Goal: Information Seeking & Learning: Learn about a topic

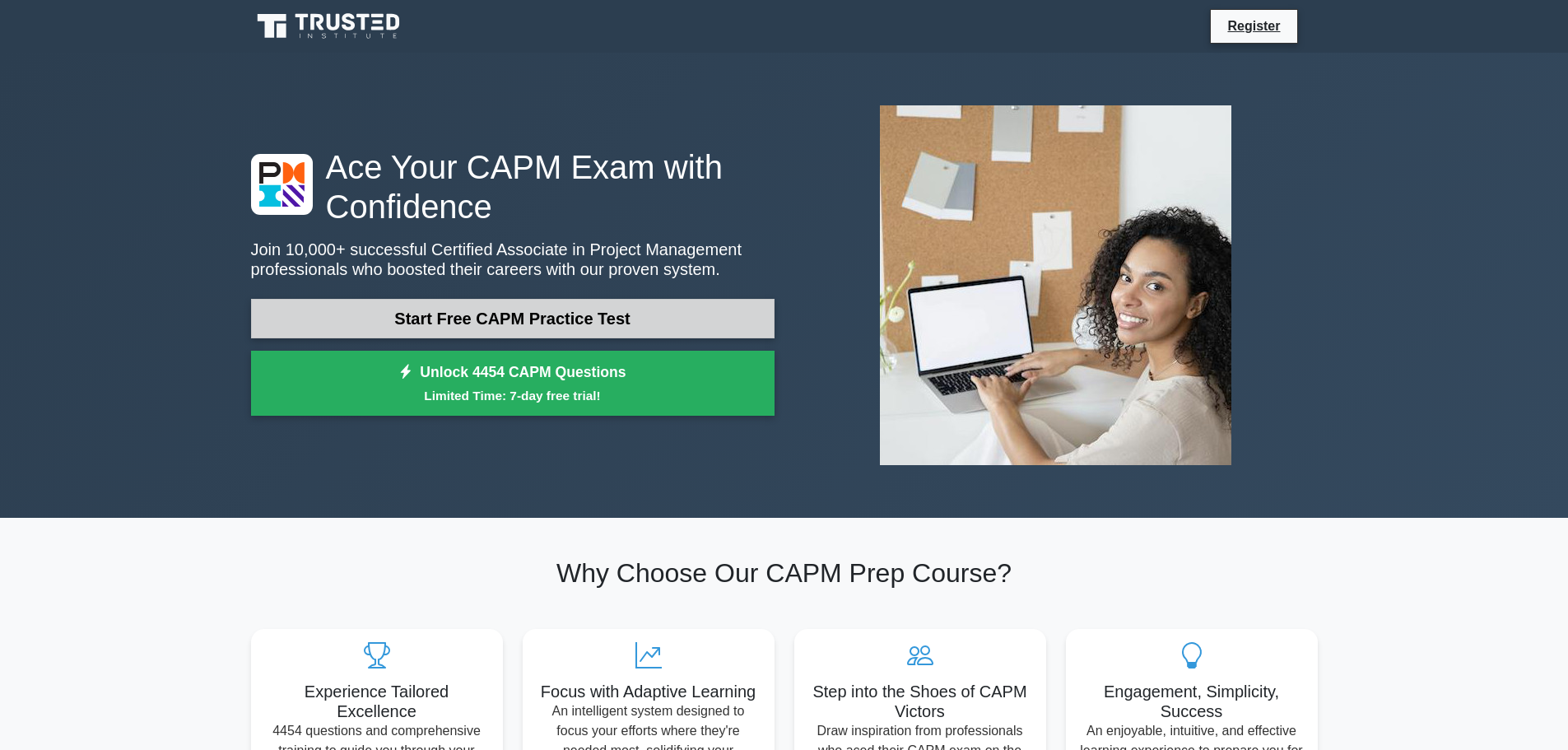
click at [438, 333] on link "Start Free CAPM Practice Test" at bounding box center [513, 318] width 524 height 40
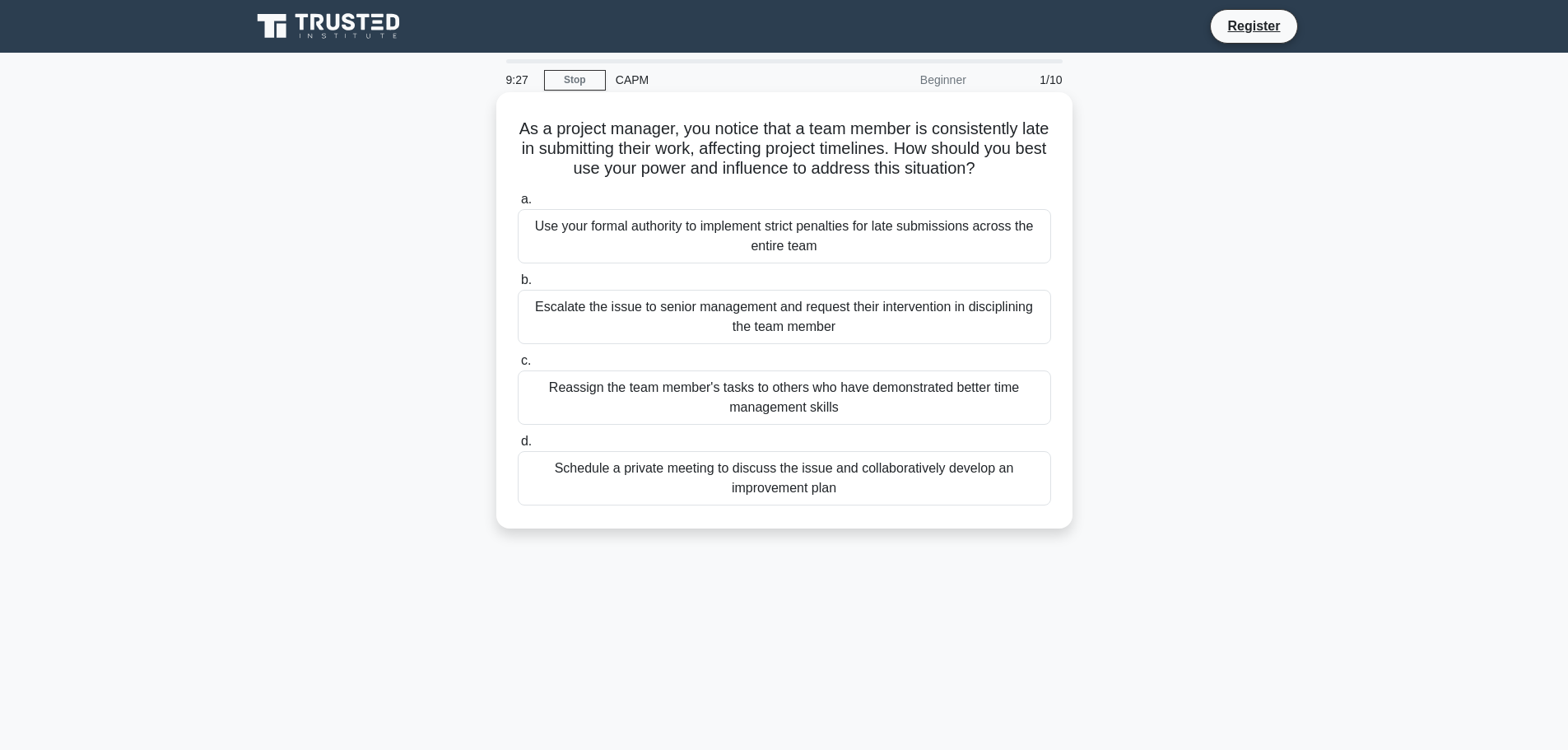
click at [864, 490] on div "Schedule a private meeting to discuss the issue and collaboratively develop an …" at bounding box center [785, 479] width 534 height 54
click at [518, 447] on input "d. Schedule a private meeting to discuss the issue and collaboratively develop …" at bounding box center [518, 441] width 0 height 11
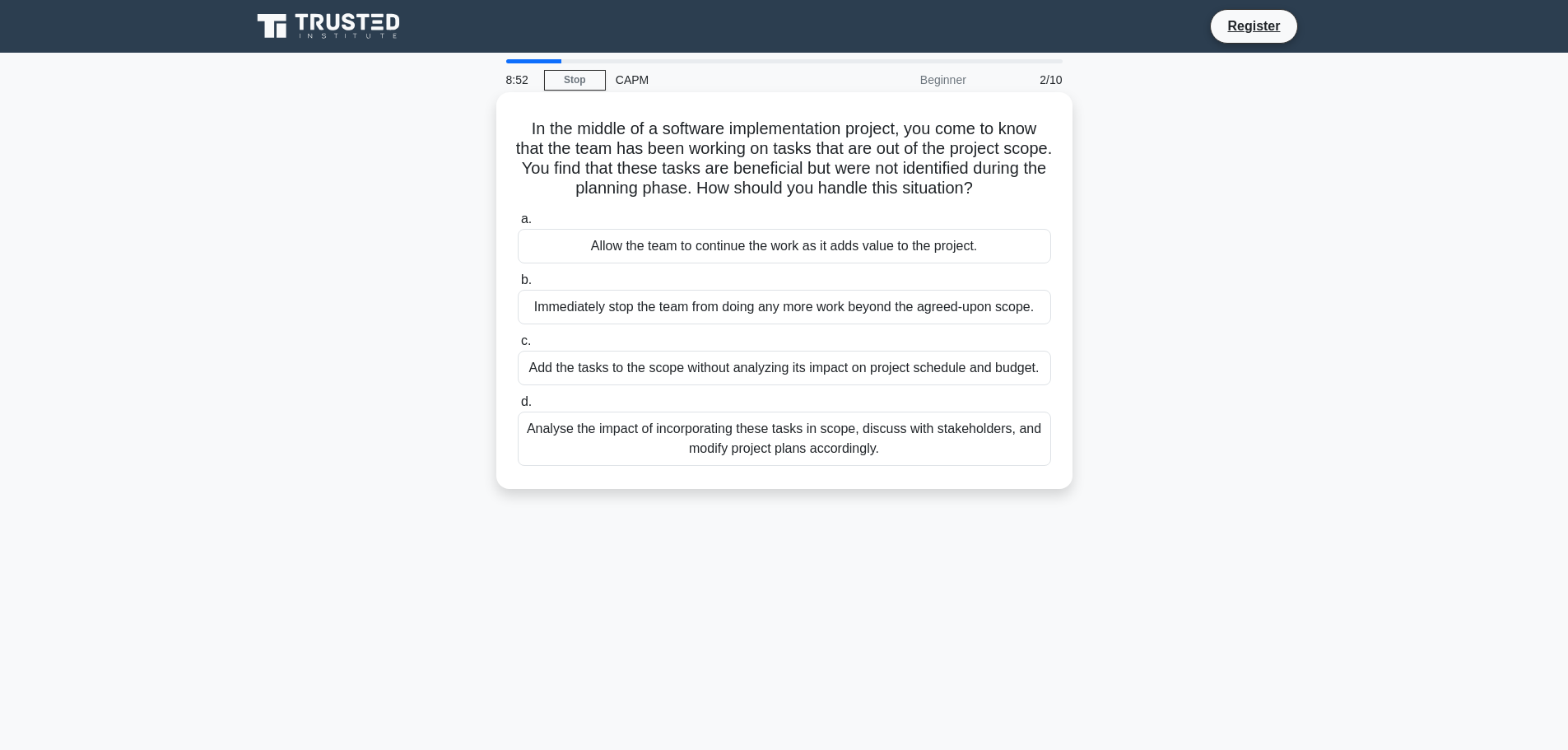
click at [840, 434] on div "Analyse the impact of incorporating these tasks in scope, discuss with stakehol…" at bounding box center [785, 439] width 534 height 54
click at [518, 408] on input "d. Analyse the impact of incorporating these tasks in scope, discuss with stake…" at bounding box center [518, 403] width 0 height 11
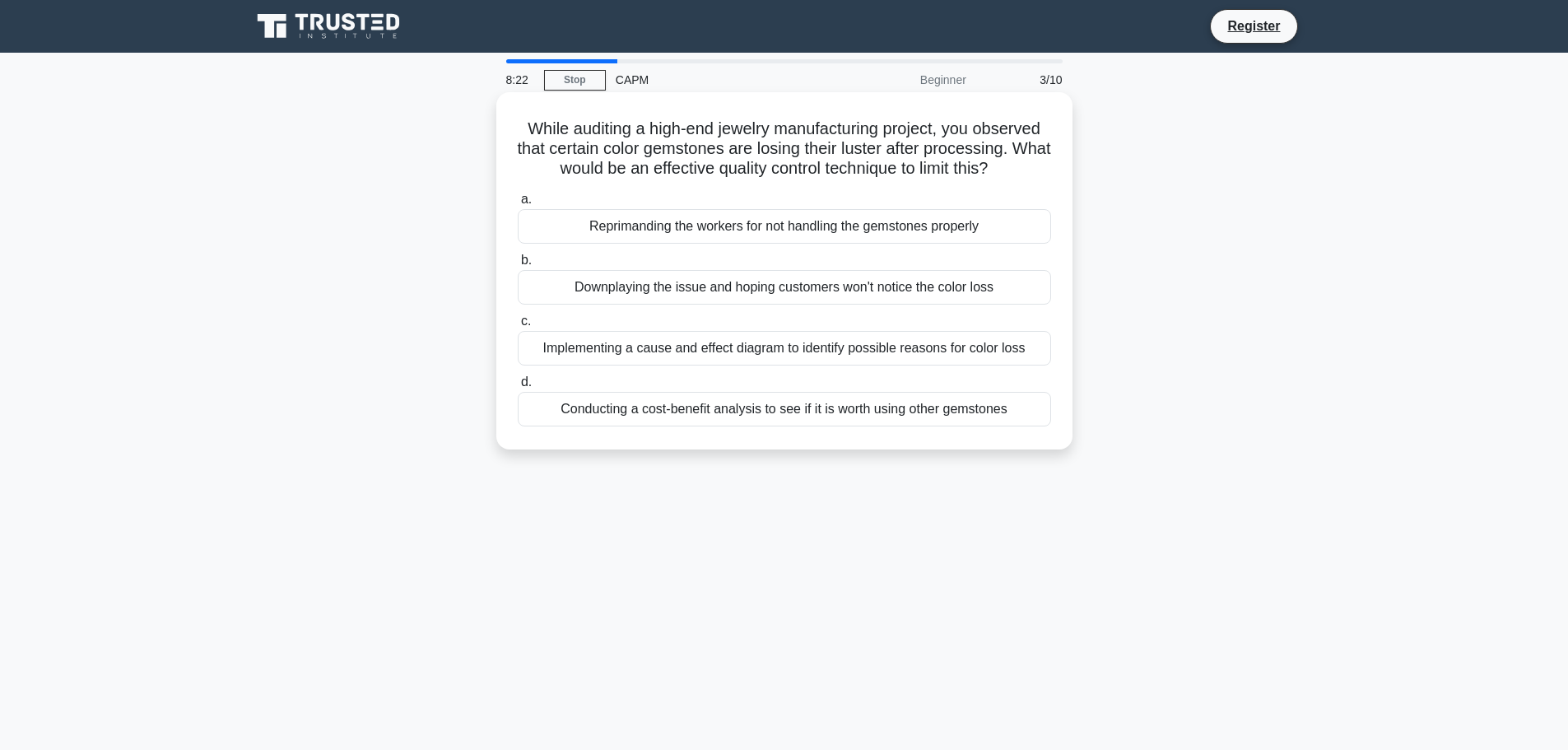
click at [911, 351] on div "Implementing a cause and effect diagram to identify possible reasons for color …" at bounding box center [785, 348] width 534 height 34
click at [518, 327] on input "c. Implementing a cause and effect diagram to identify possible reasons for col…" at bounding box center [518, 322] width 0 height 11
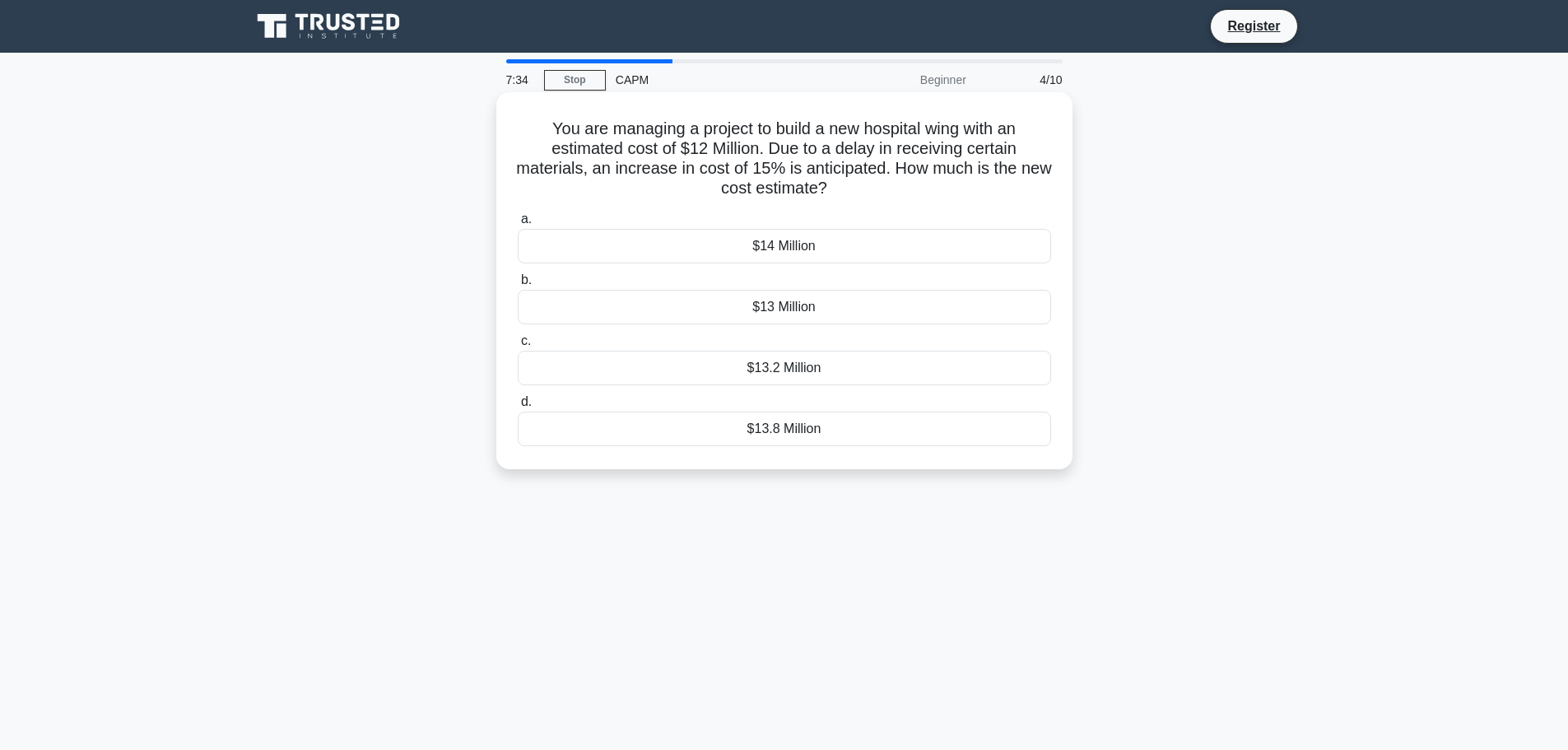
click at [801, 445] on div "$13.8 Million" at bounding box center [785, 429] width 534 height 34
click at [518, 408] on input "d. $13.8 Million" at bounding box center [518, 403] width 0 height 11
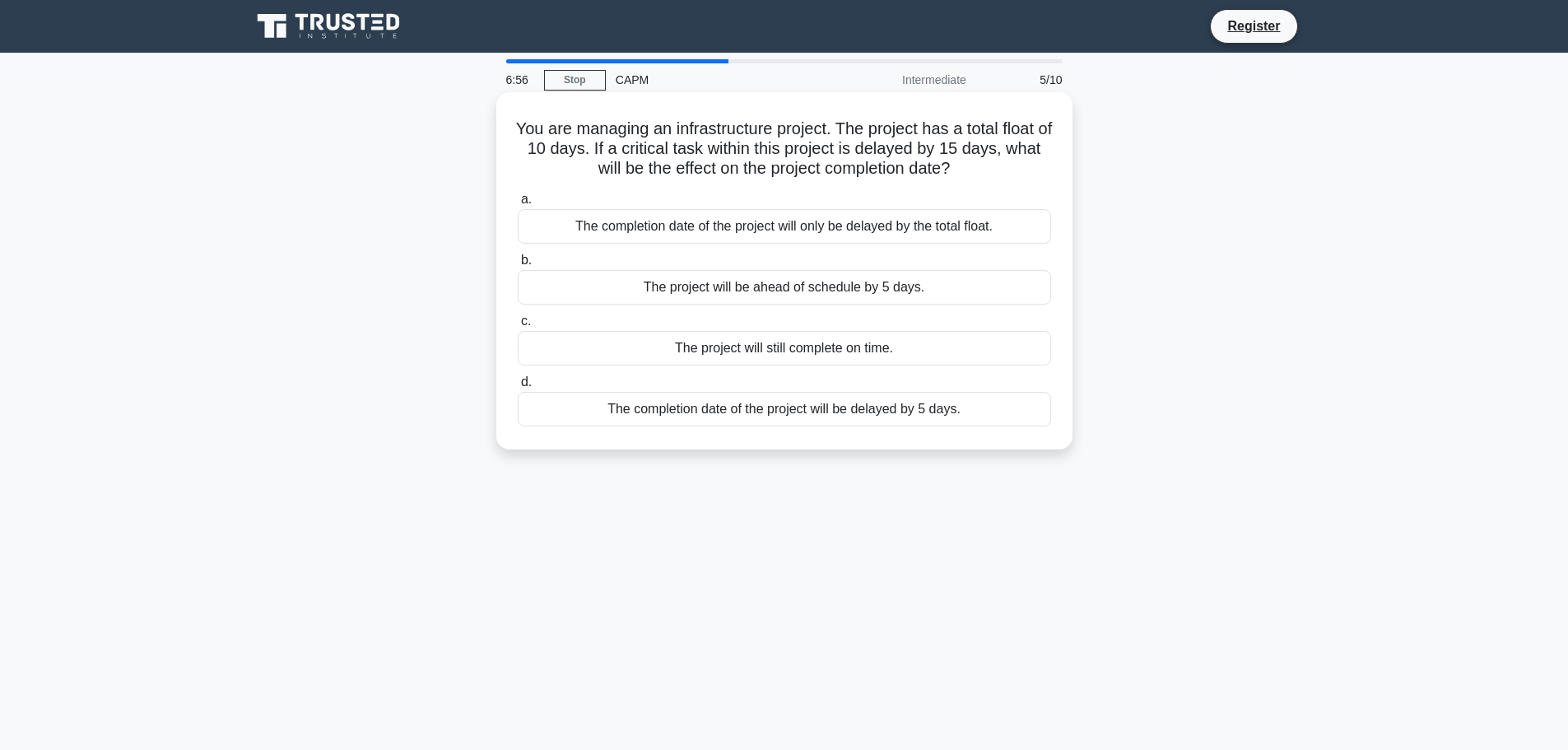
click at [868, 404] on div "The completion date of the project will be delayed by 5 days." at bounding box center [785, 409] width 534 height 34
click at [518, 388] on input "d. The completion date of the project will be delayed by 5 days." at bounding box center [518, 383] width 0 height 11
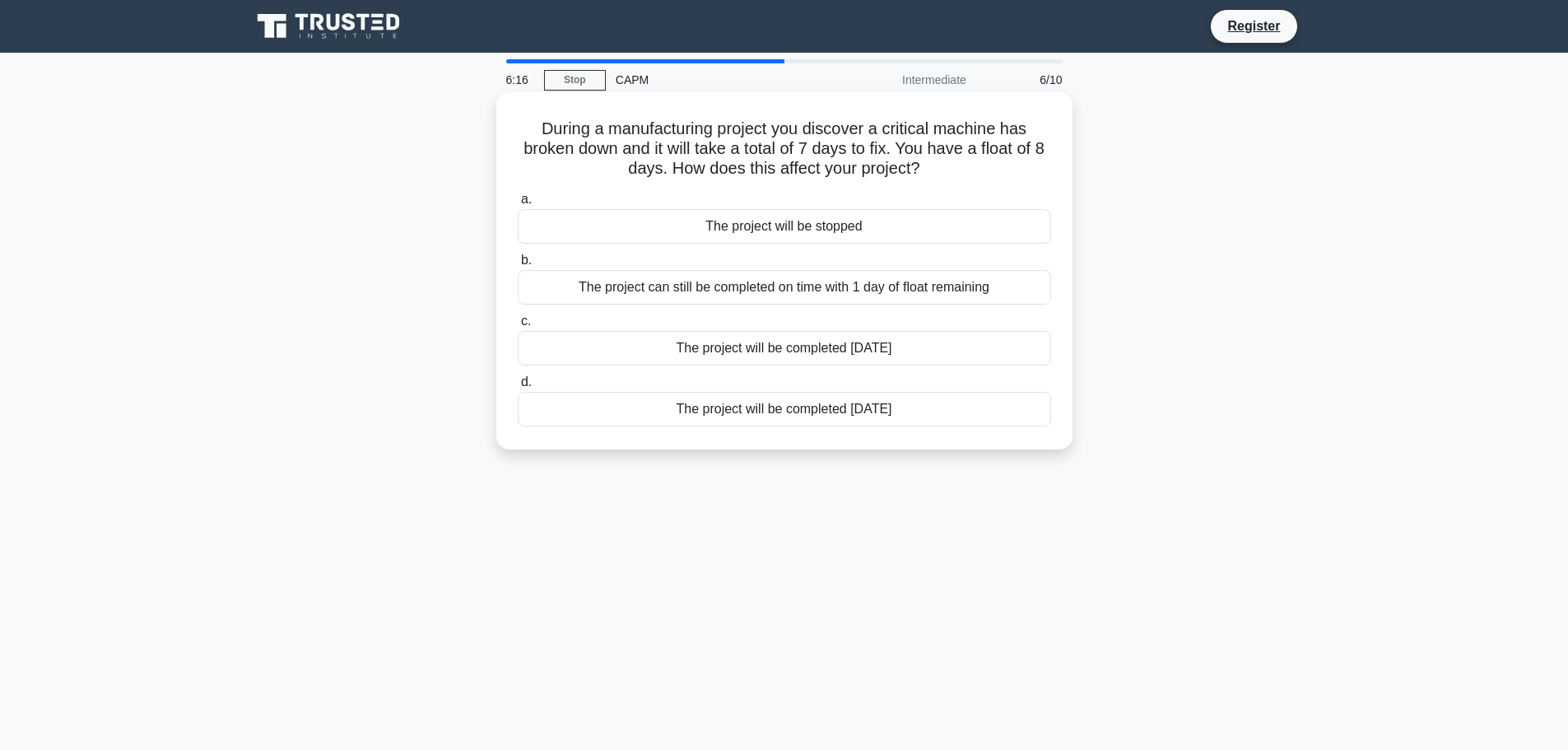
click at [867, 290] on div "The project can still be completed on time with 1 day of float remaining" at bounding box center [785, 288] width 534 height 34
click at [518, 266] on input "b. The project can still be completed on time with 1 day of float remaining" at bounding box center [518, 261] width 0 height 11
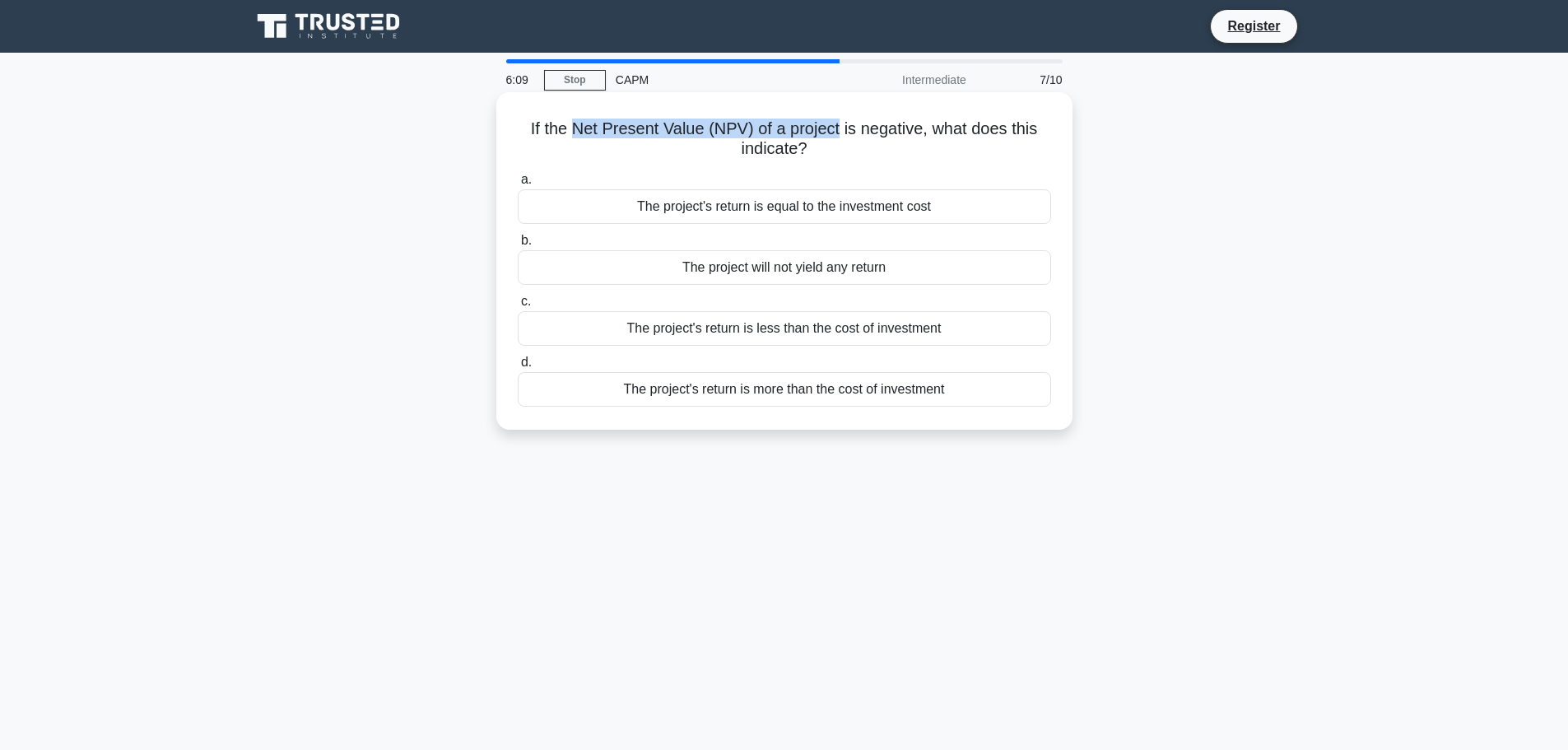
drag, startPoint x: 590, startPoint y: 134, endPoint x: 842, endPoint y: 136, distance: 252.0
click at [842, 136] on h5 "If the Net Present Value (NPV) of a project is negative, what does this indicat…" at bounding box center [785, 139] width 537 height 42
copy h5 "Net Present Value (NPV) of a project"
click at [905, 160] on h5 "If the Net Present Value (NPV) of a project is negative, what does this indicat…" at bounding box center [785, 139] width 537 height 42
click at [654, 338] on div "The project's return is less than the cost of investment" at bounding box center [785, 328] width 534 height 34
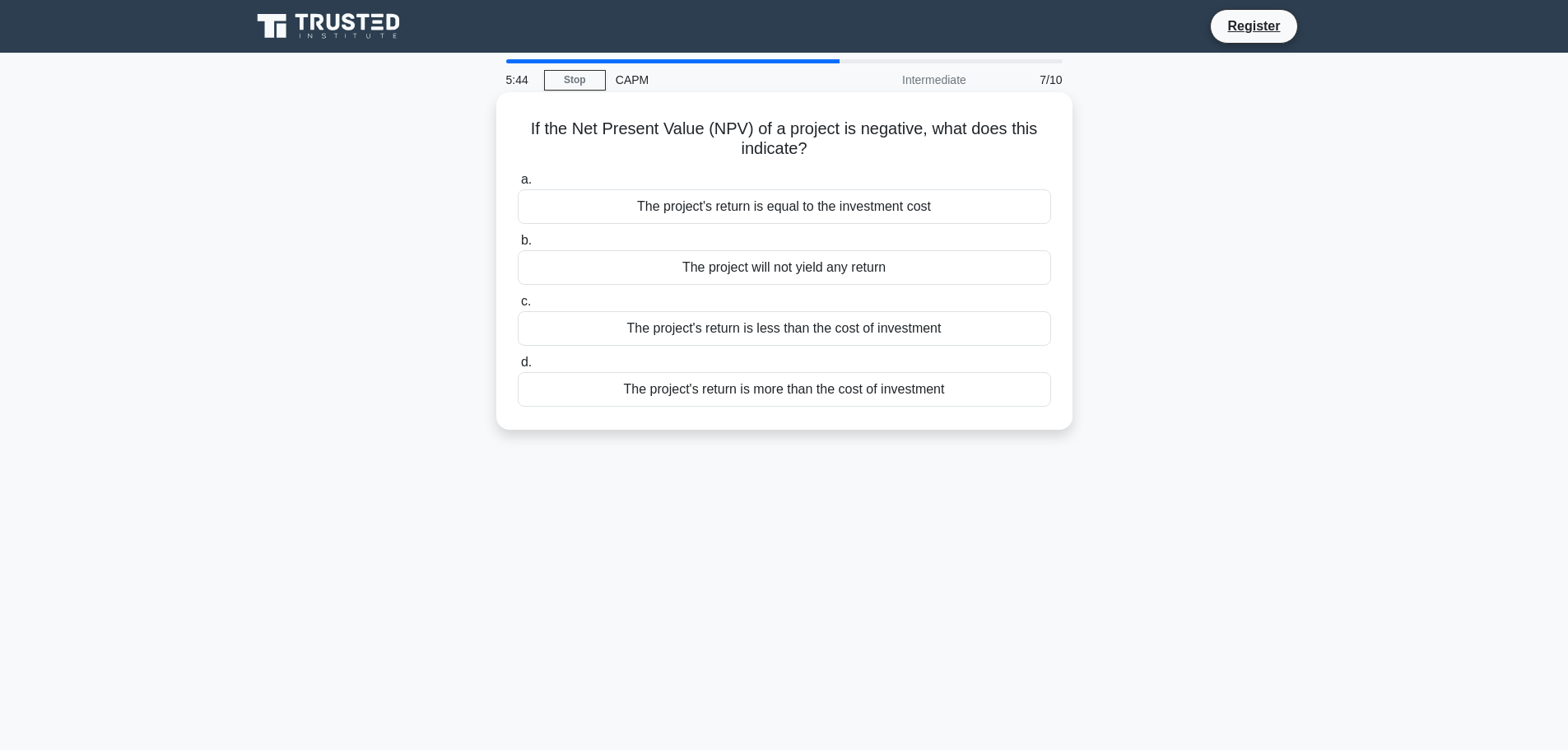
click at [518, 308] on input "c. The project's return is less than the cost of investment" at bounding box center [518, 302] width 0 height 11
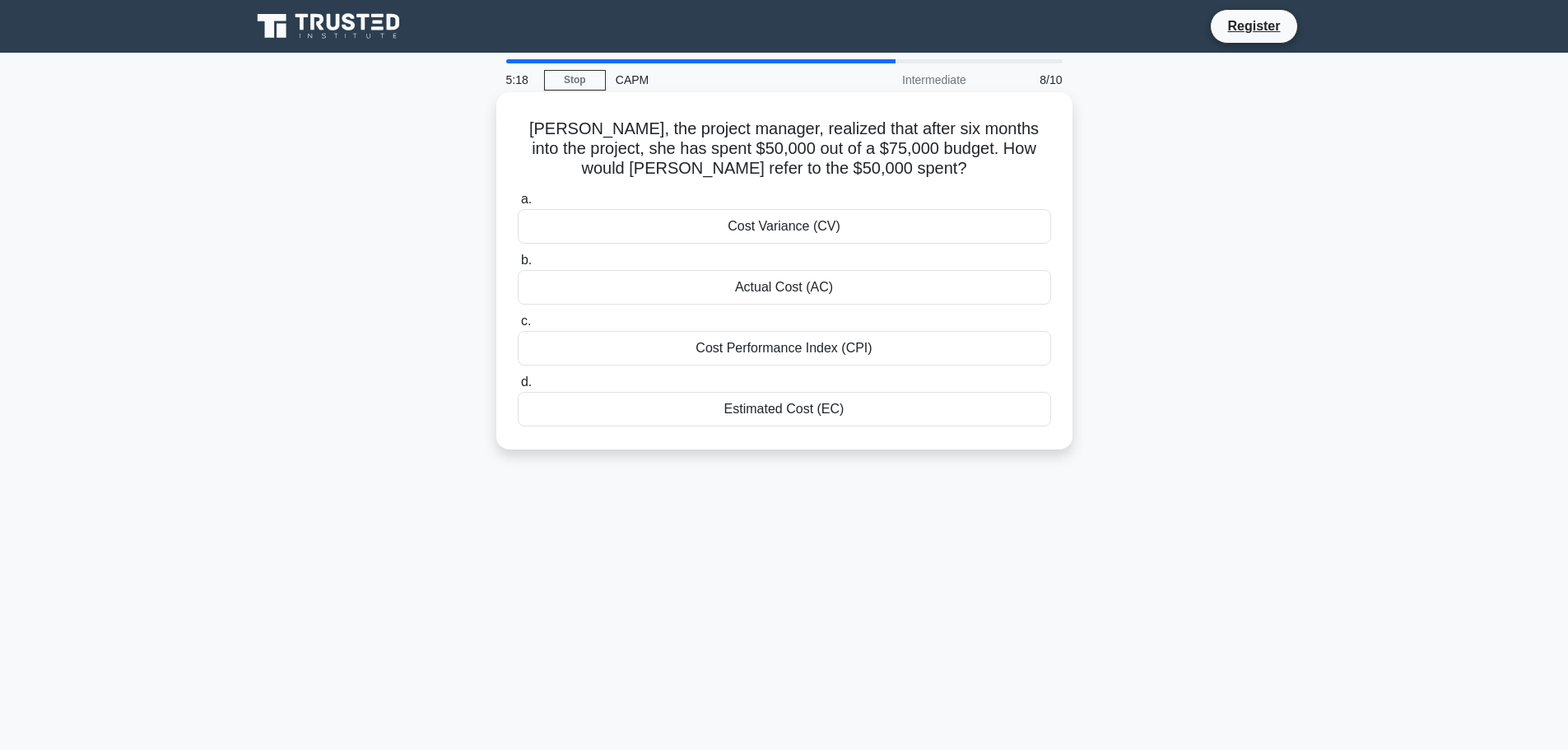
click at [868, 352] on div "Cost Performance Index (CPI)" at bounding box center [785, 348] width 534 height 34
click at [518, 327] on input "c. Cost Performance Index (CPI)" at bounding box center [518, 322] width 0 height 11
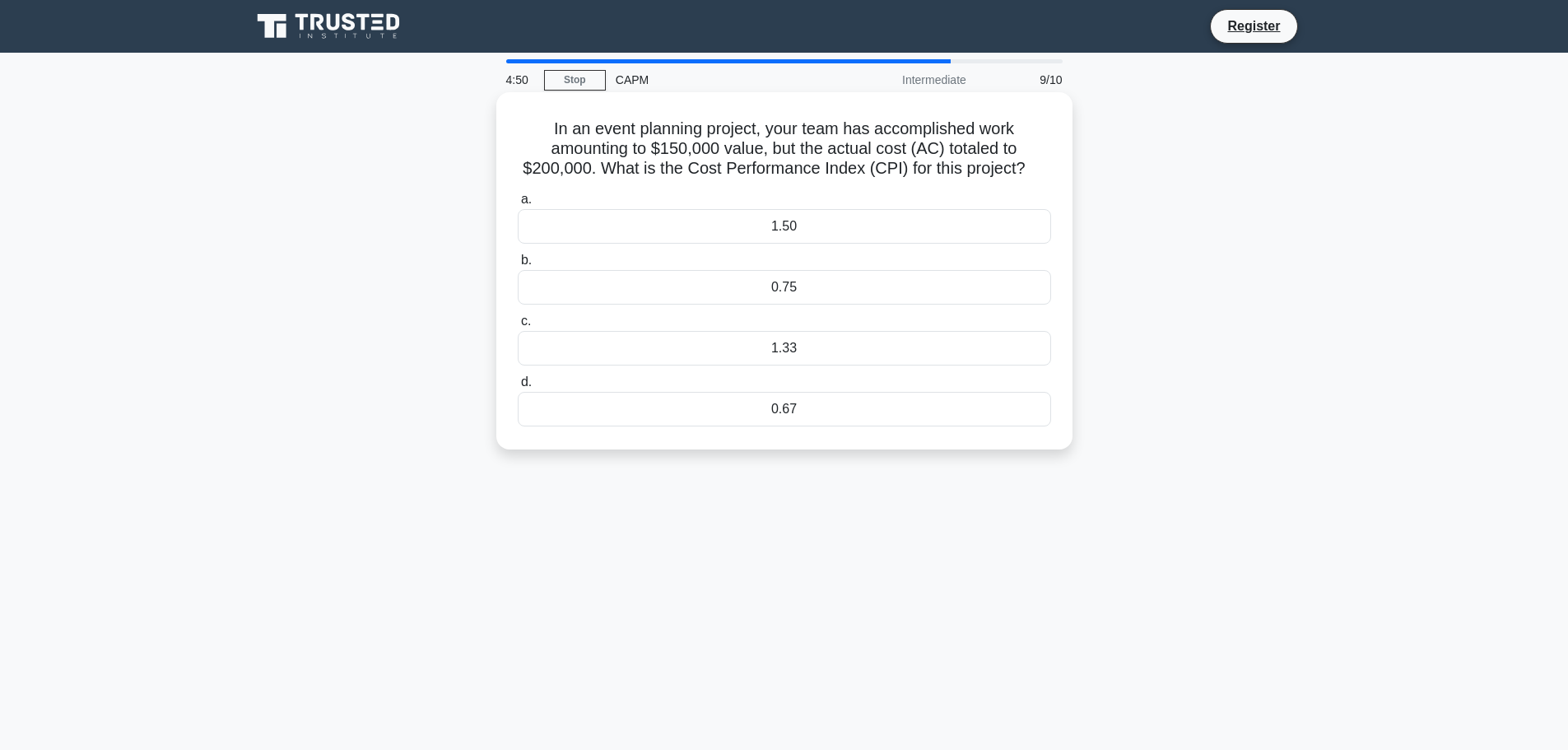
click at [786, 280] on div "0.75" at bounding box center [785, 288] width 534 height 34
click at [518, 266] on input "b. 0.75" at bounding box center [518, 261] width 0 height 11
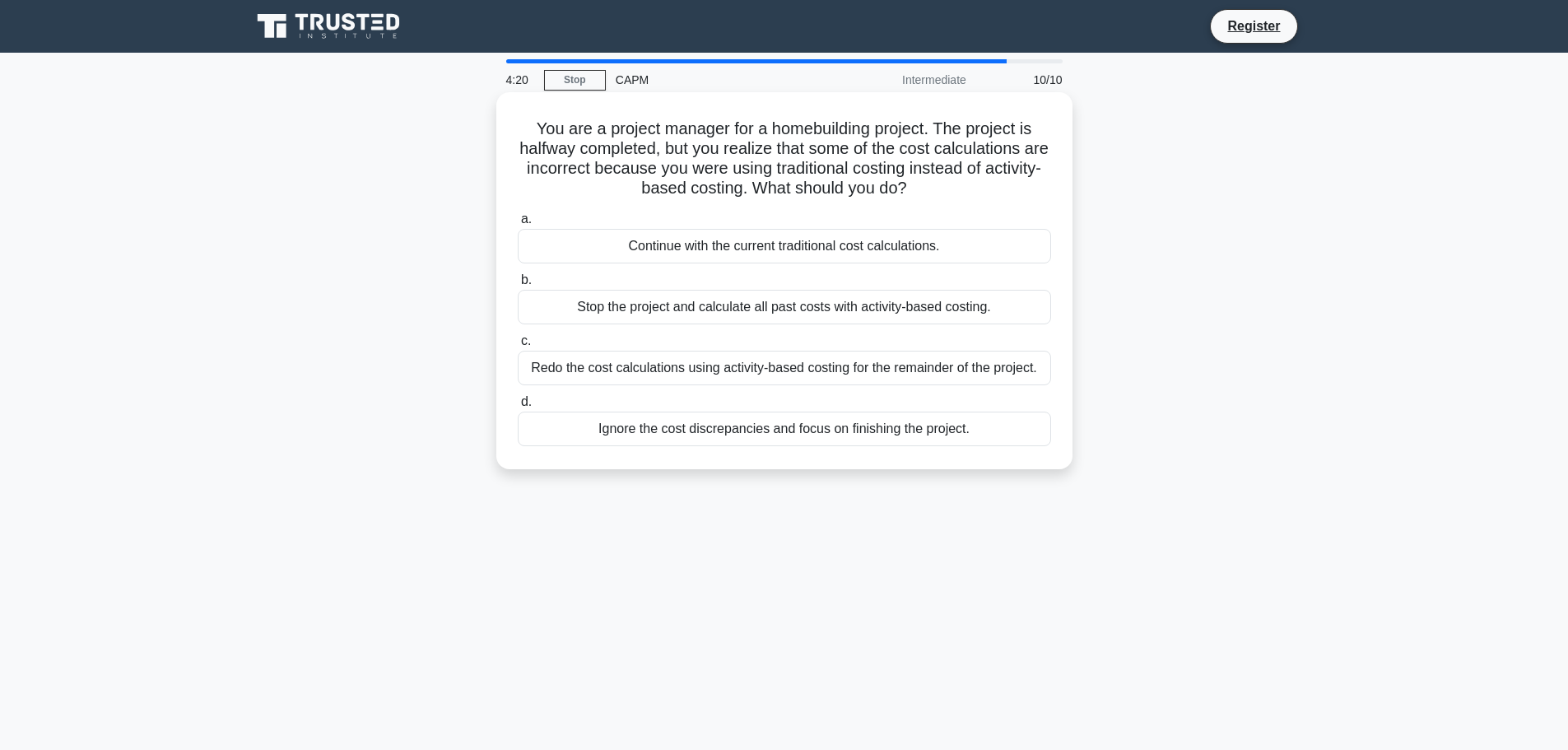
click at [851, 376] on div "Redo the cost calculations using activity-based costing for the remainder of th…" at bounding box center [785, 368] width 534 height 34
click at [518, 347] on input "c. Redo the cost calculations using activity-based costing for the remainder of…" at bounding box center [518, 341] width 0 height 11
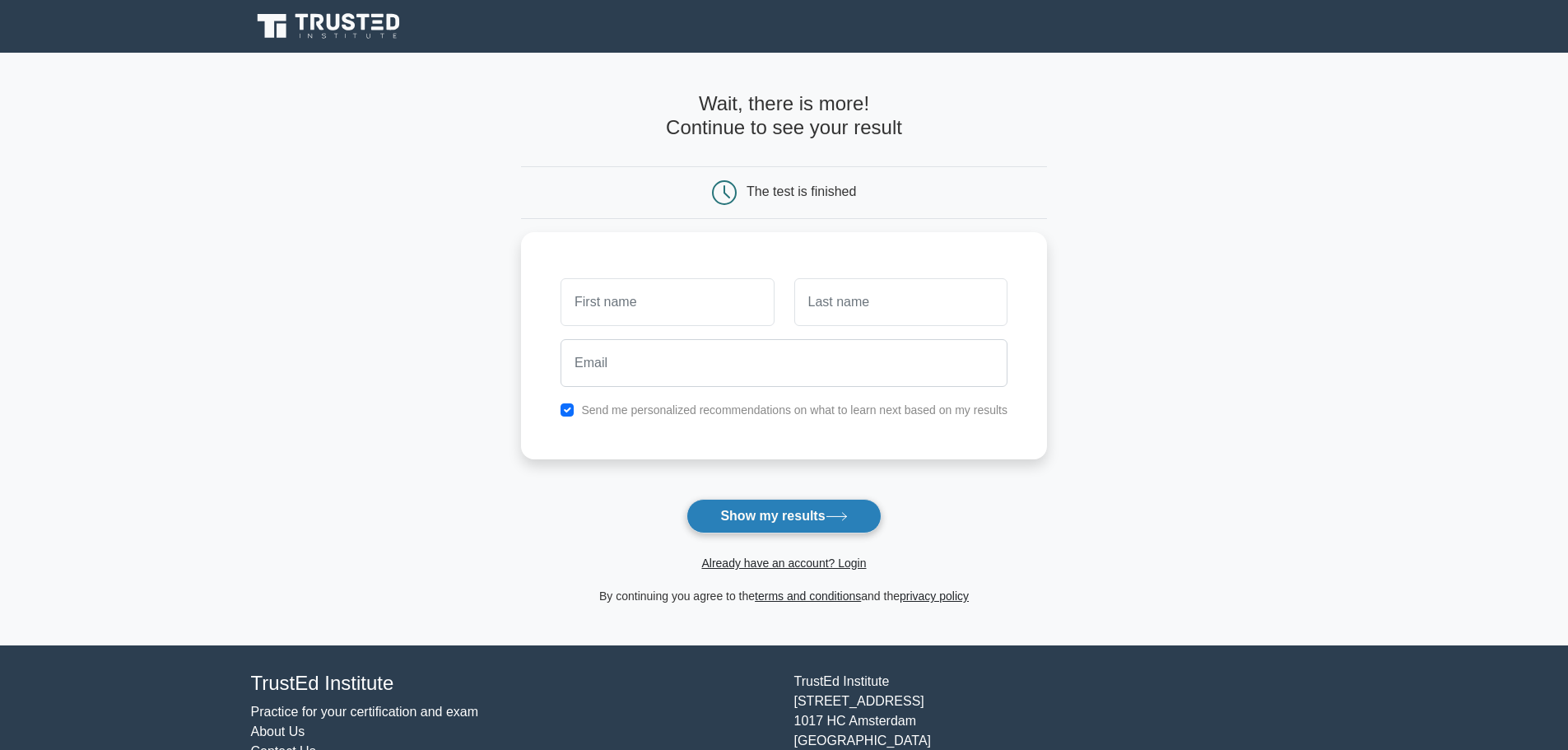
click at [767, 526] on button "Show my results" at bounding box center [783, 517] width 194 height 34
click at [691, 289] on input "text" at bounding box center [667, 298] width 213 height 48
type input "qwe"
click at [861, 299] on input "text" at bounding box center [901, 298] width 213 height 48
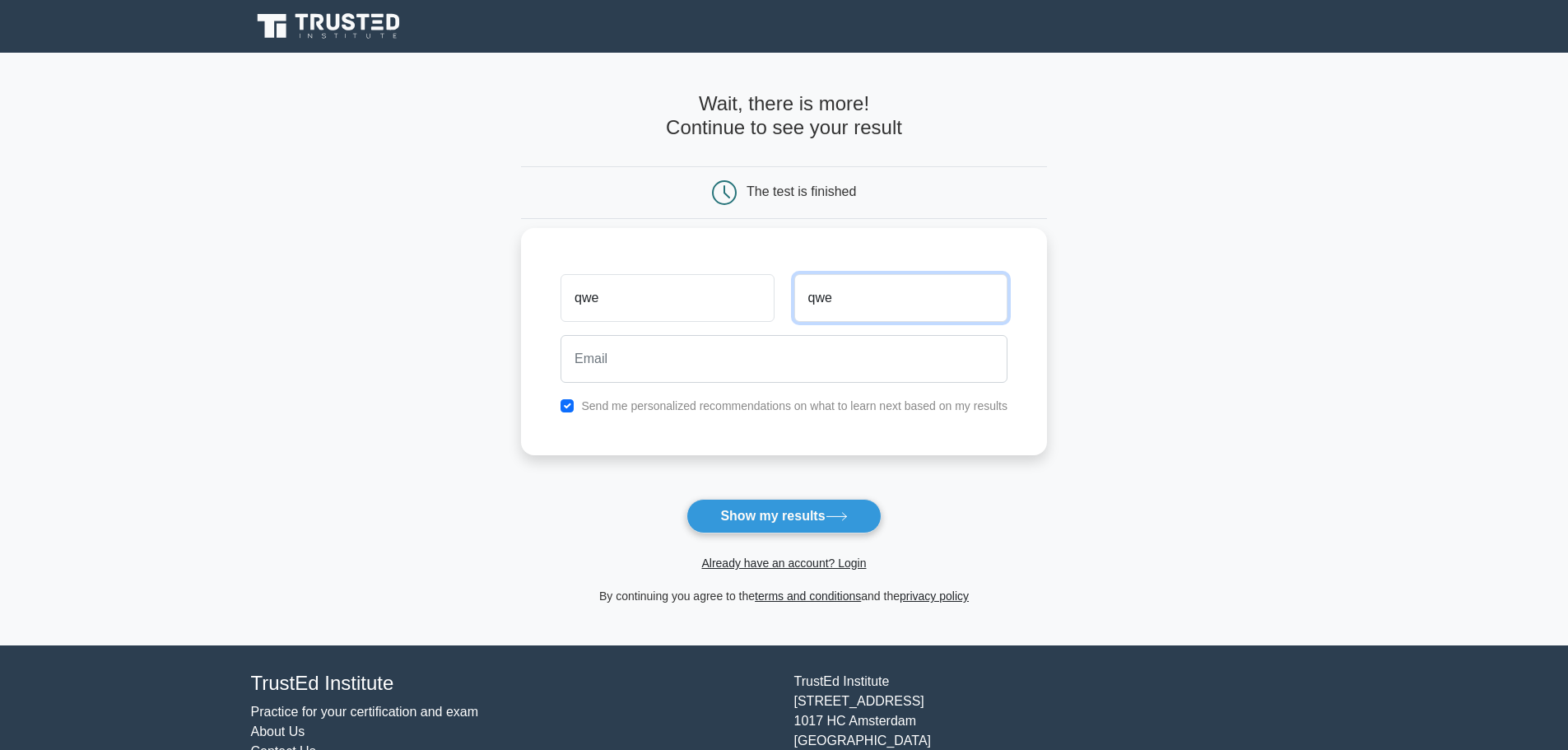
type input "qwe"
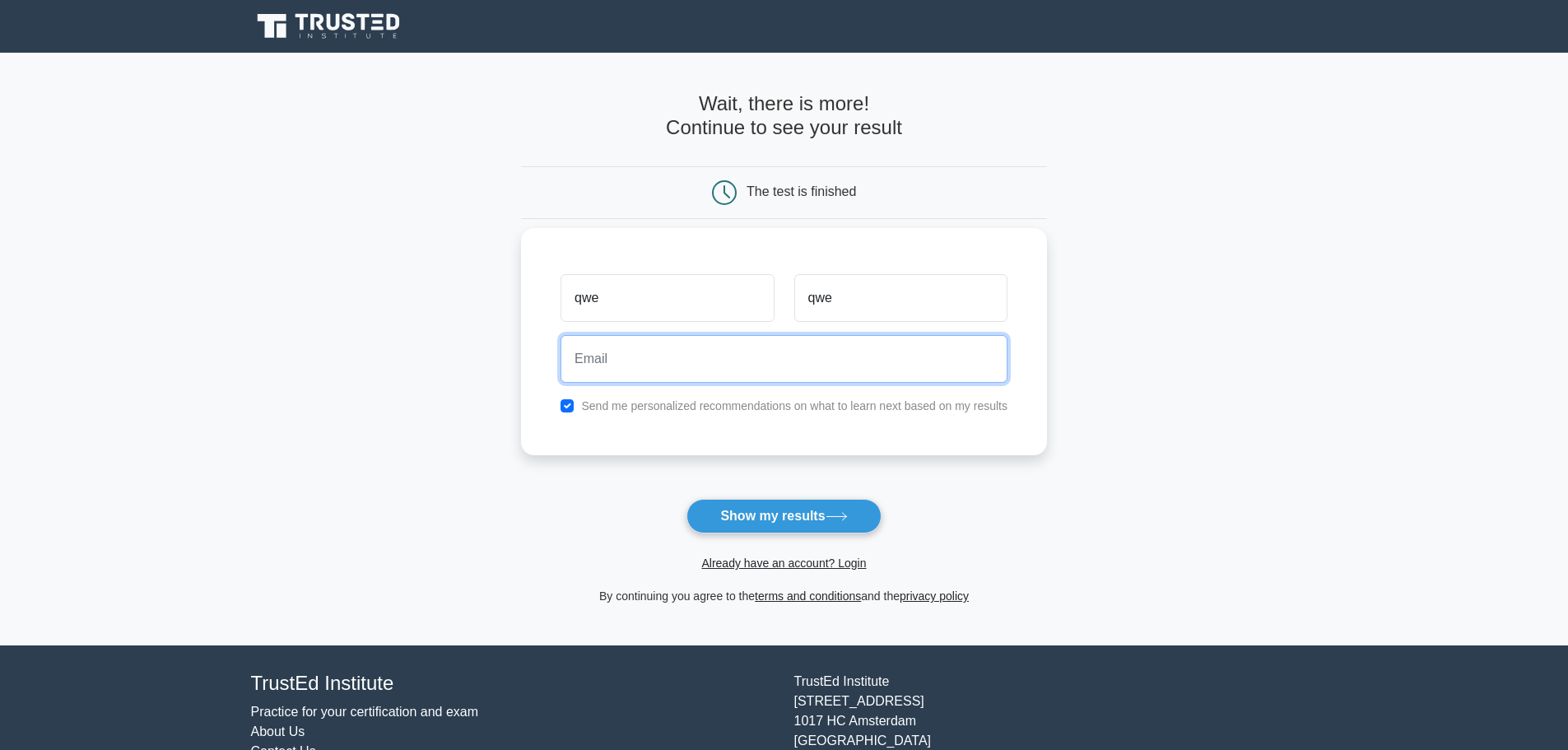
click at [794, 353] on input "email" at bounding box center [784, 359] width 447 height 48
paste input "[EMAIL_ADDRESS][DOMAIN_NAME]"
type input "[EMAIL_ADDRESS][DOMAIN_NAME]"
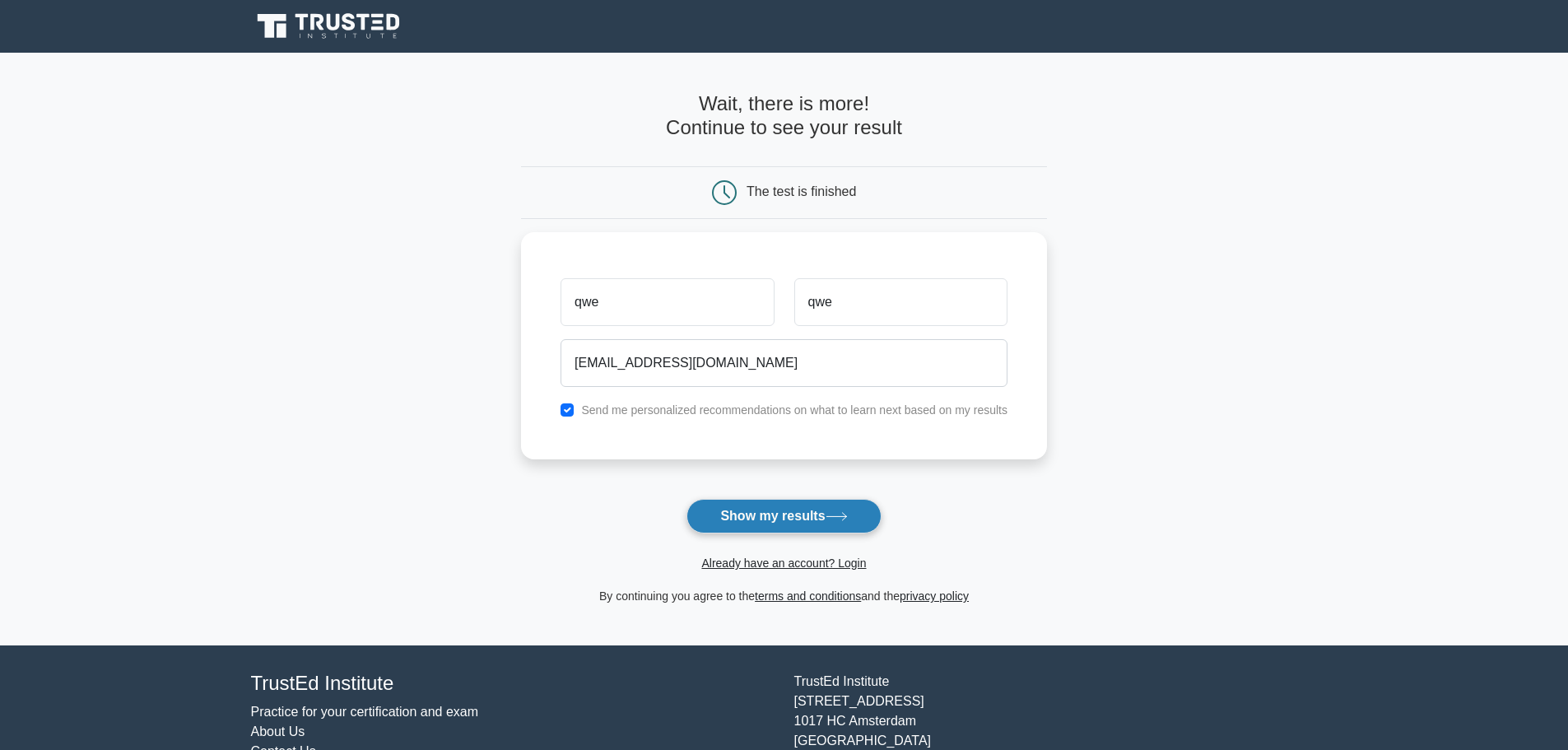
click at [765, 514] on button "Show my results" at bounding box center [783, 517] width 194 height 34
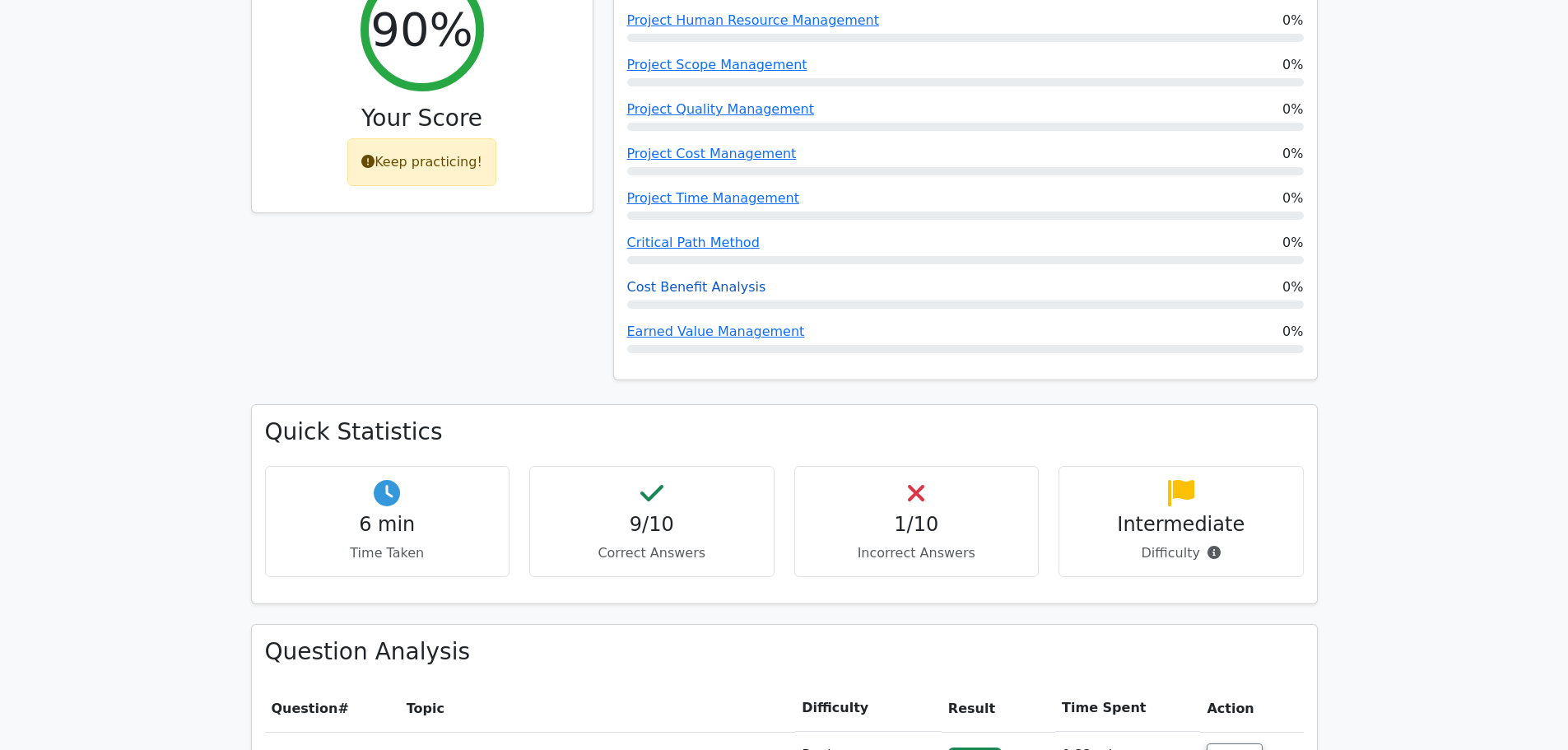
scroll to position [741, 0]
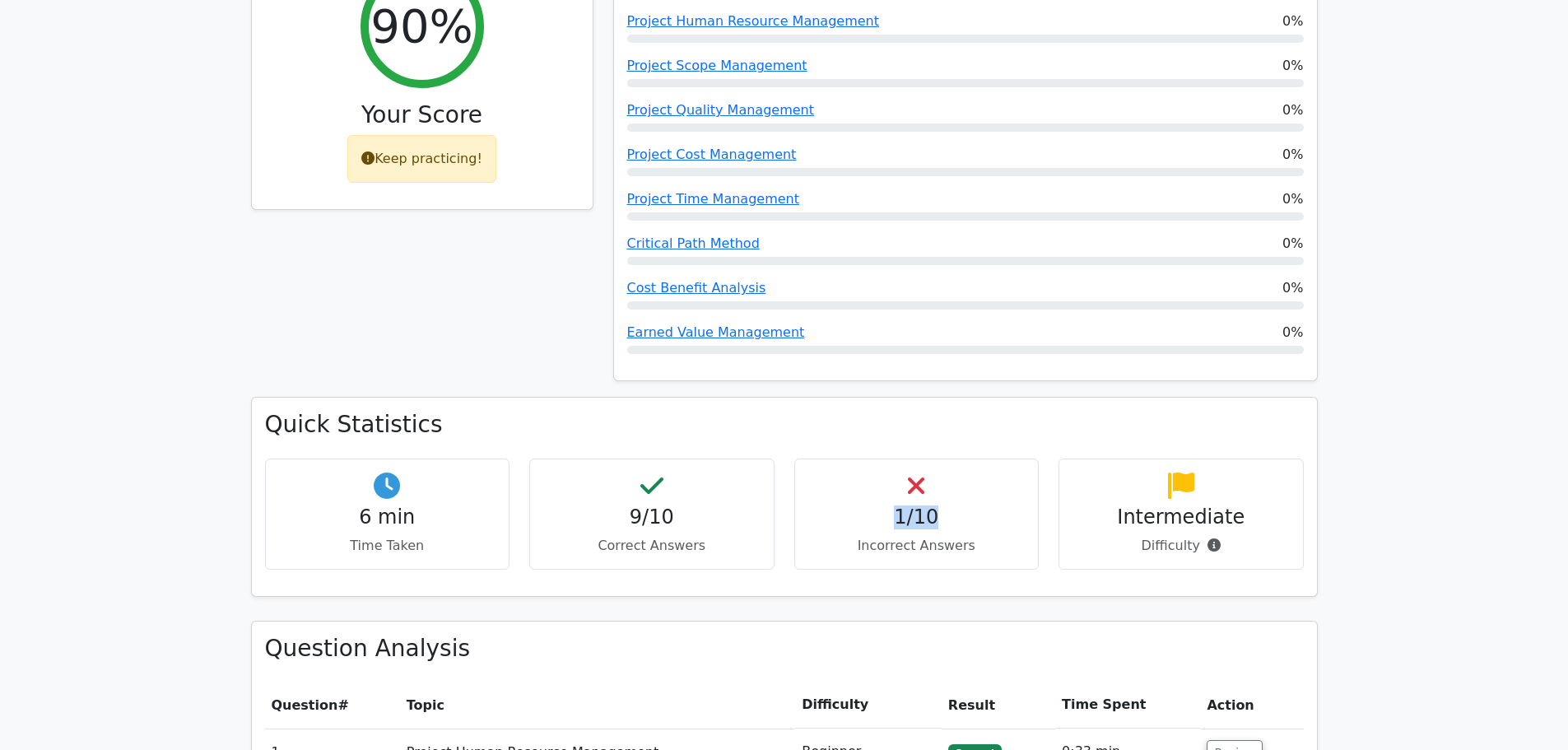
drag, startPoint x: 901, startPoint y: 457, endPoint x: 936, endPoint y: 456, distance: 35.0
click at [936, 506] on h4 "1/10" at bounding box center [917, 517] width 217 height 24
drag, startPoint x: 1440, startPoint y: 455, endPoint x: 1382, endPoint y: 473, distance: 60.7
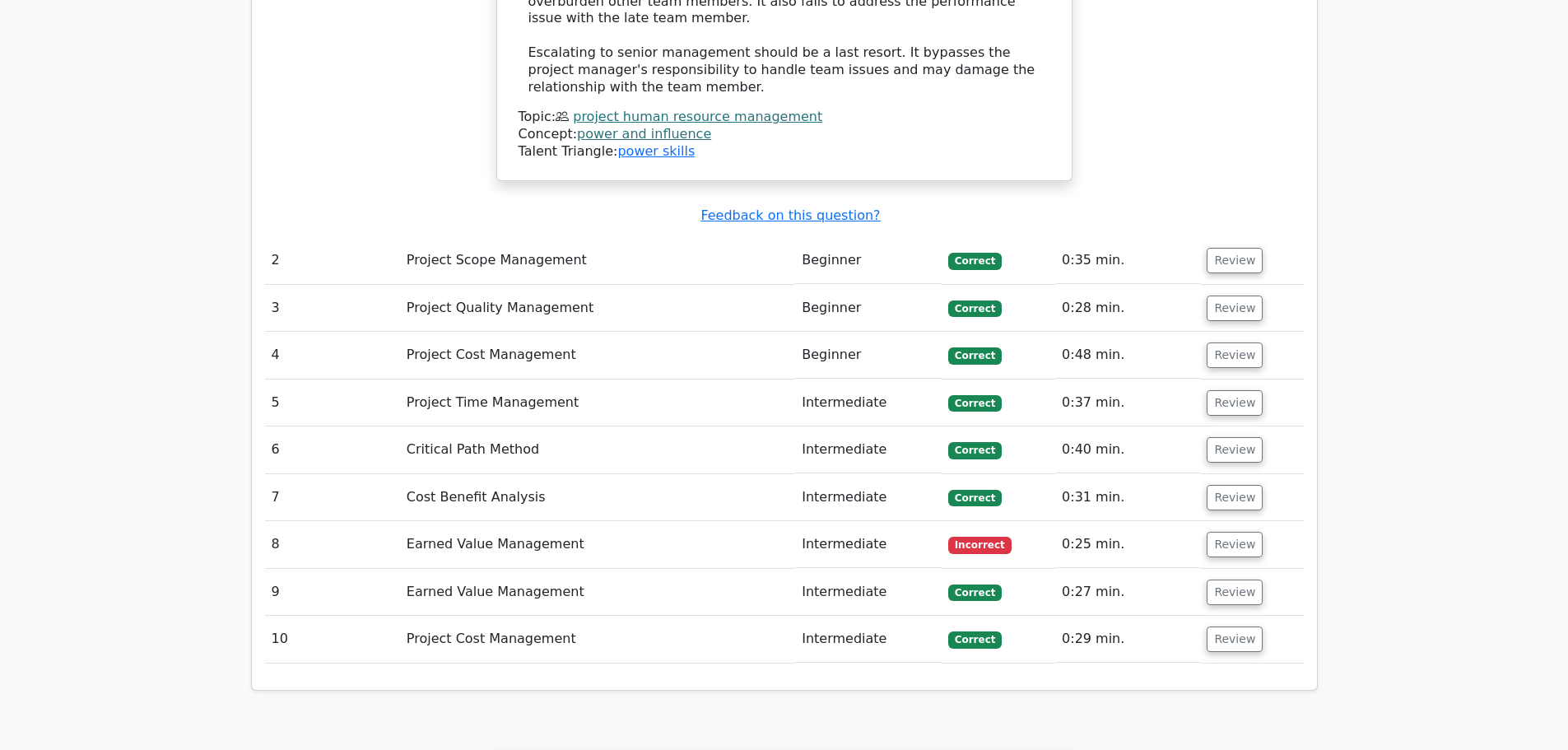
scroll to position [2388, 0]
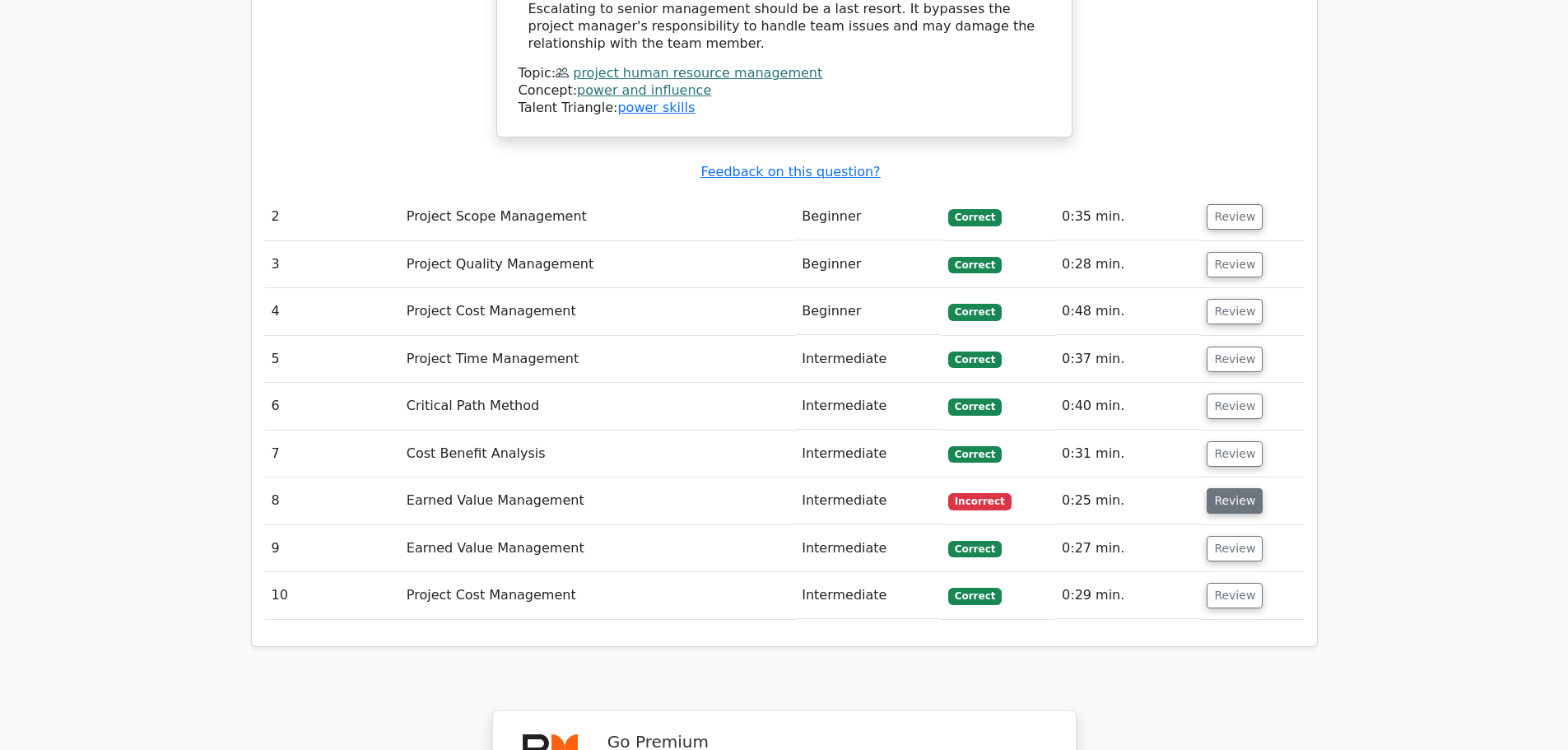
click at [1225, 489] on button "Review" at bounding box center [1235, 501] width 56 height 25
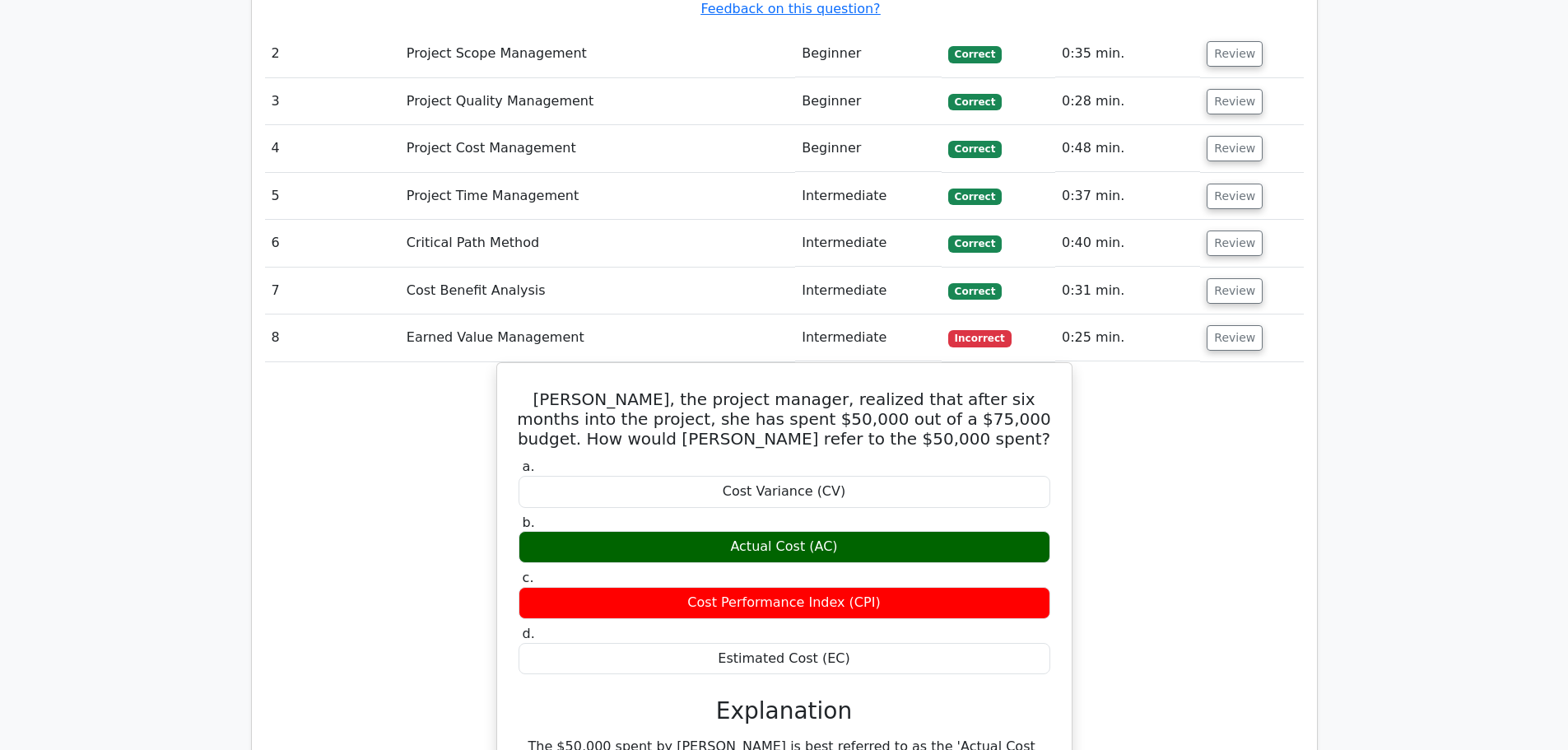
scroll to position [2553, 0]
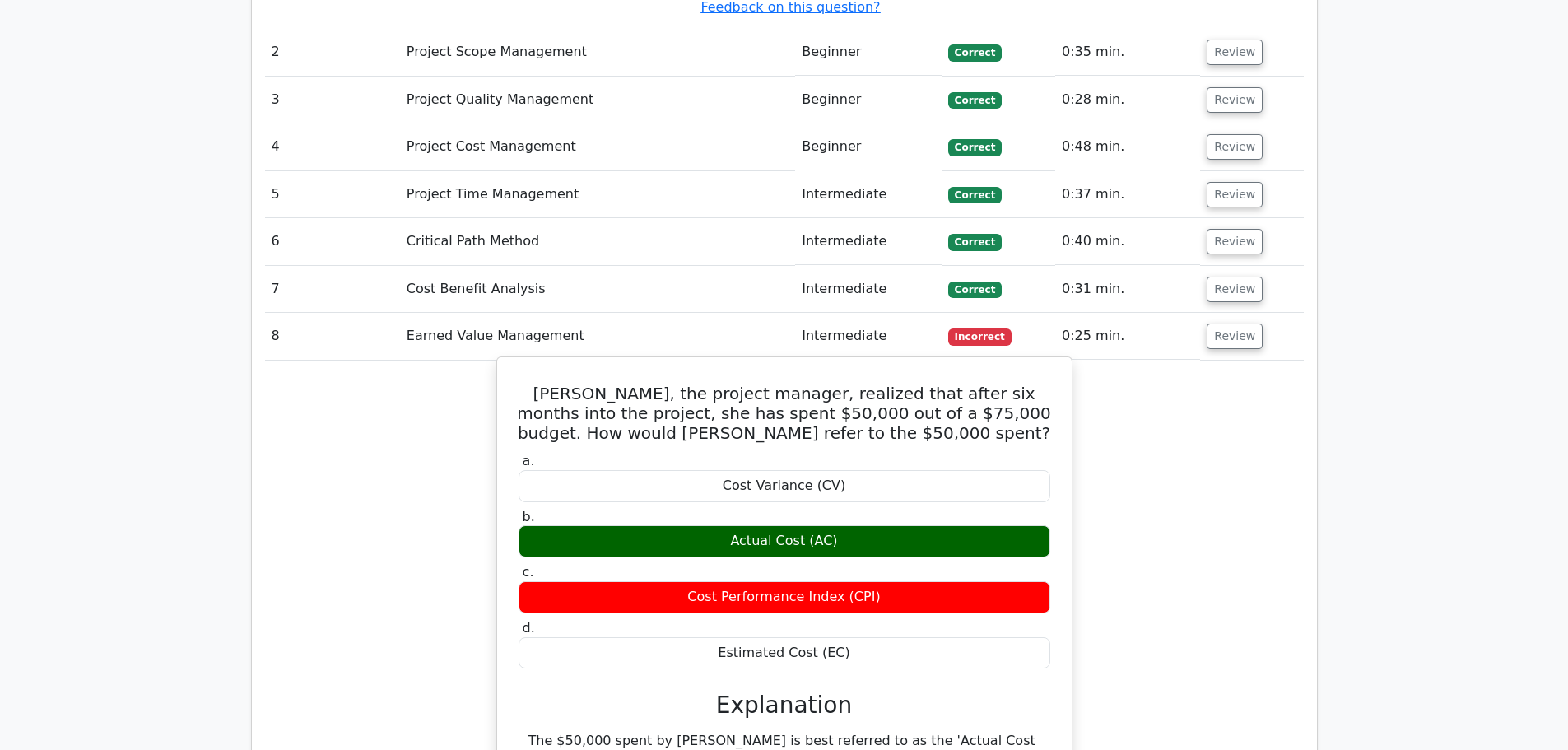
drag, startPoint x: 730, startPoint y: 431, endPoint x: 957, endPoint y: 461, distance: 229.0
click at [883, 526] on div "Actual Cost (AC)" at bounding box center [785, 542] width 532 height 33
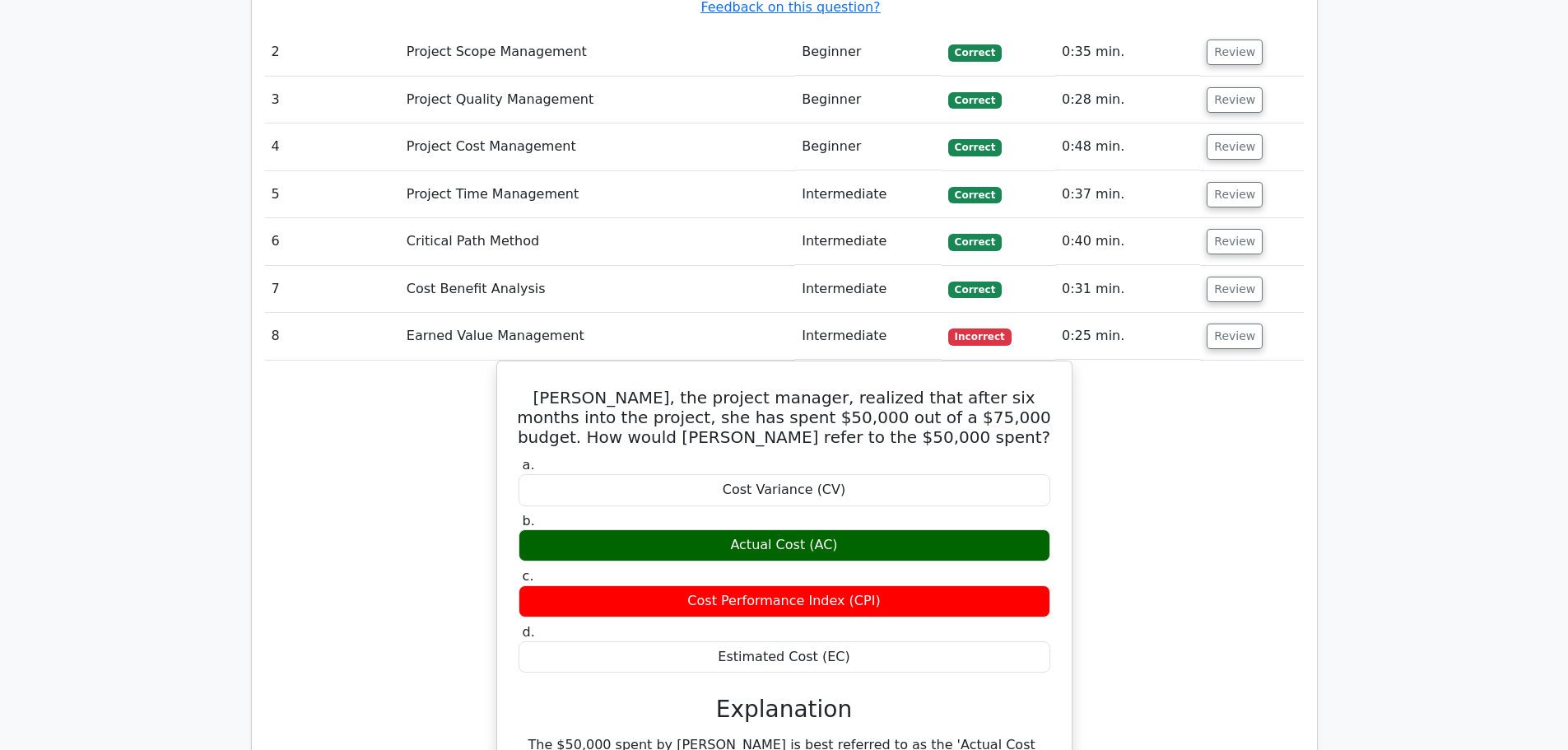
click at [1254, 519] on div "[PERSON_NAME], the project manager, realized that after six months into the pro…" at bounding box center [784, 696] width 1039 height 669
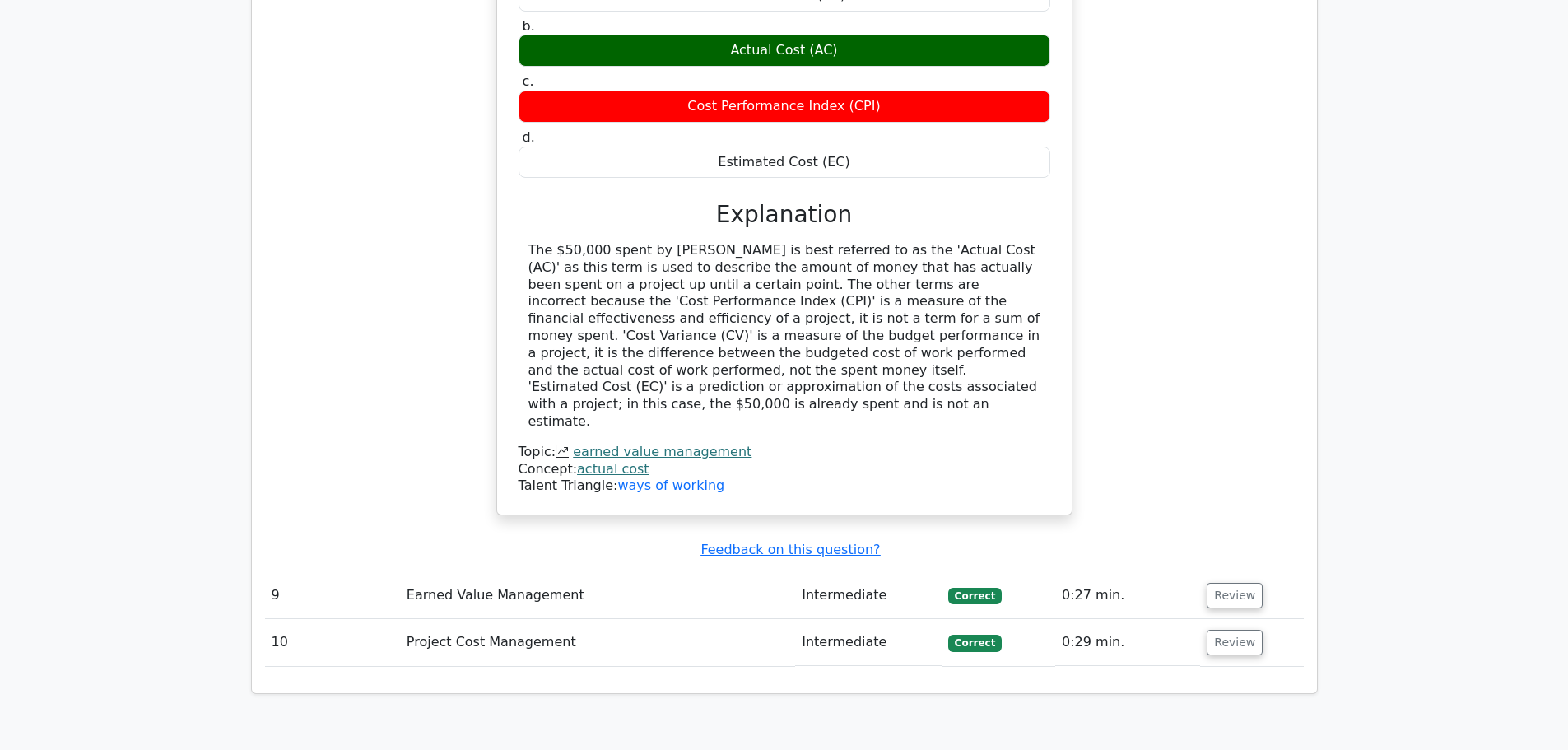
scroll to position [3047, 0]
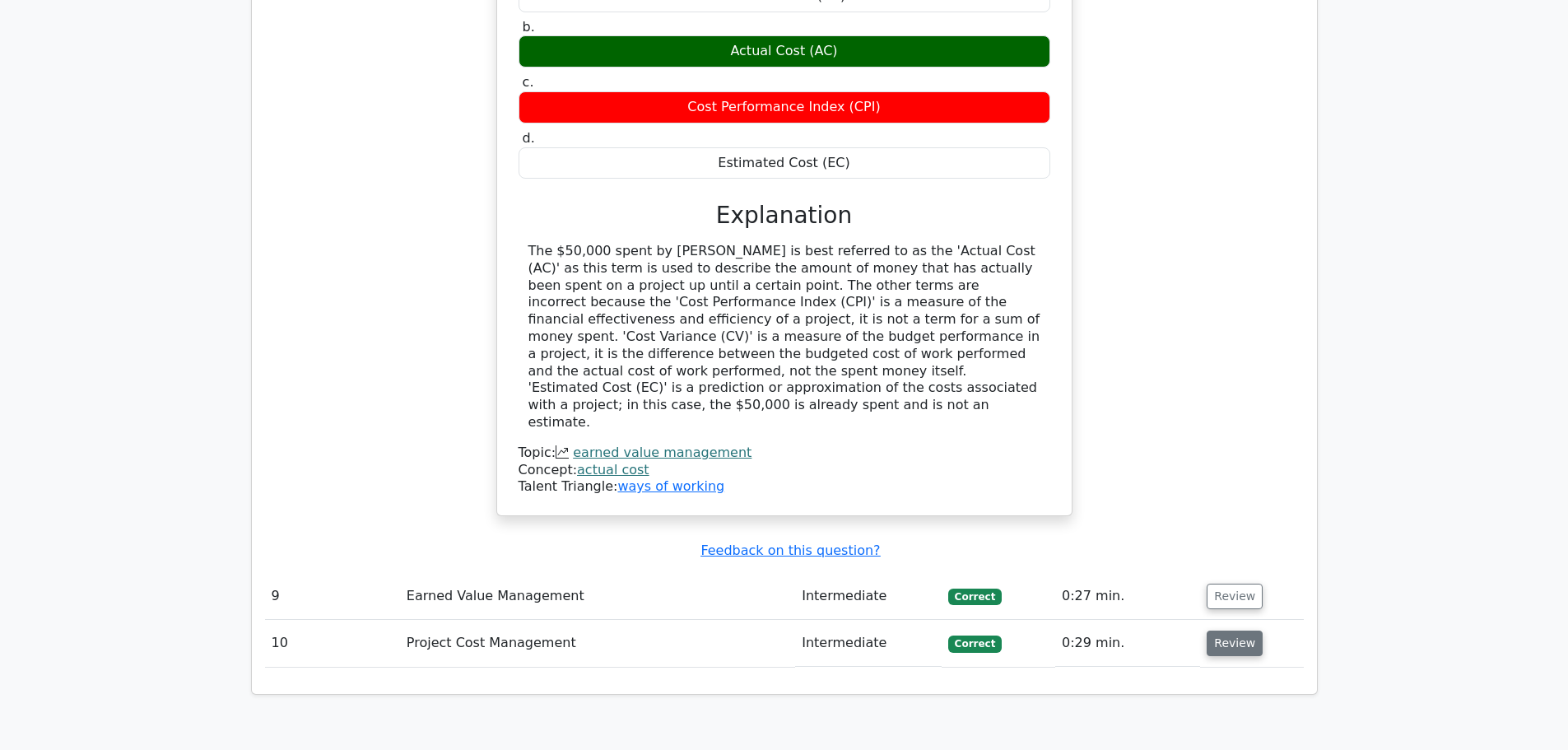
click at [1211, 631] on button "Review" at bounding box center [1235, 643] width 56 height 25
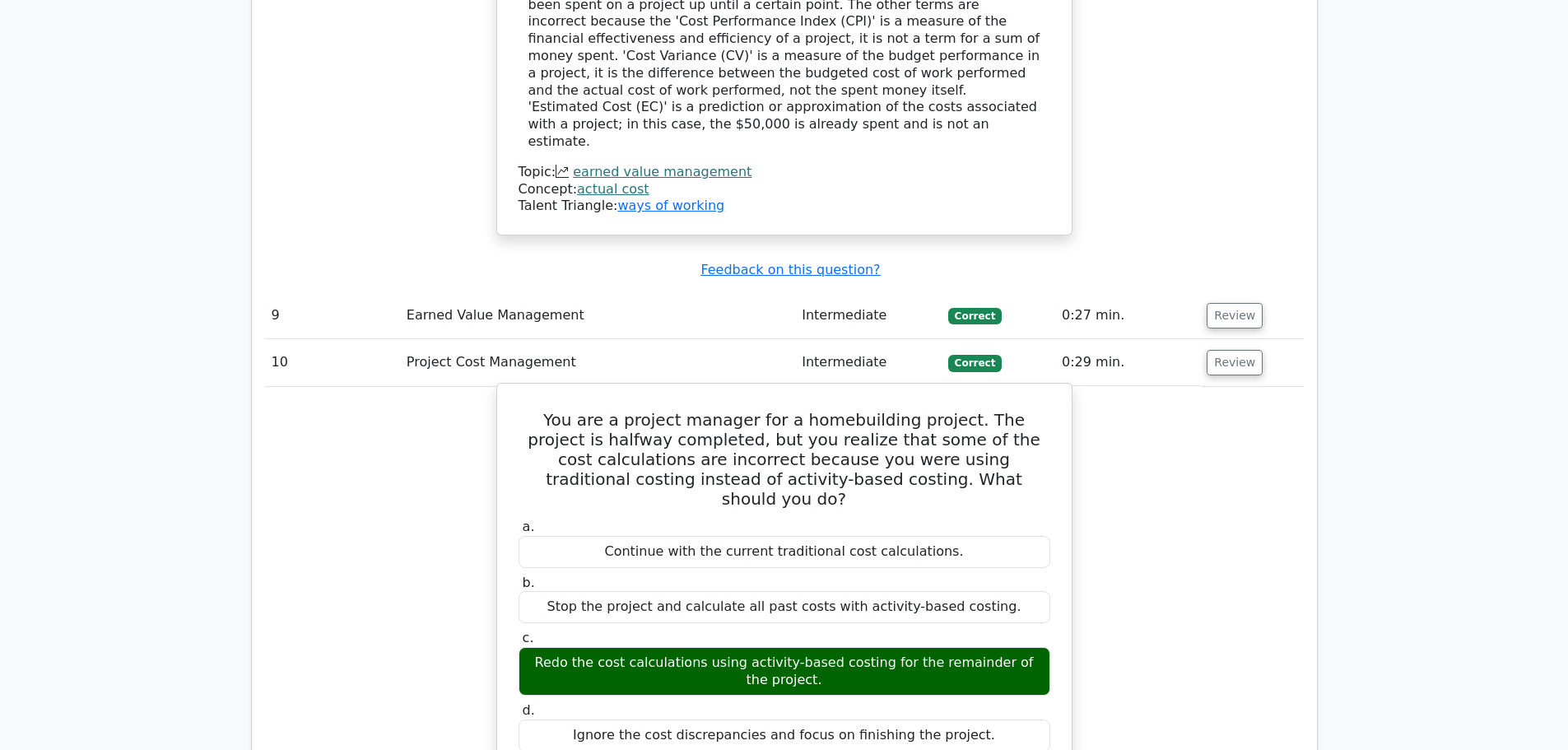
scroll to position [3129, 0]
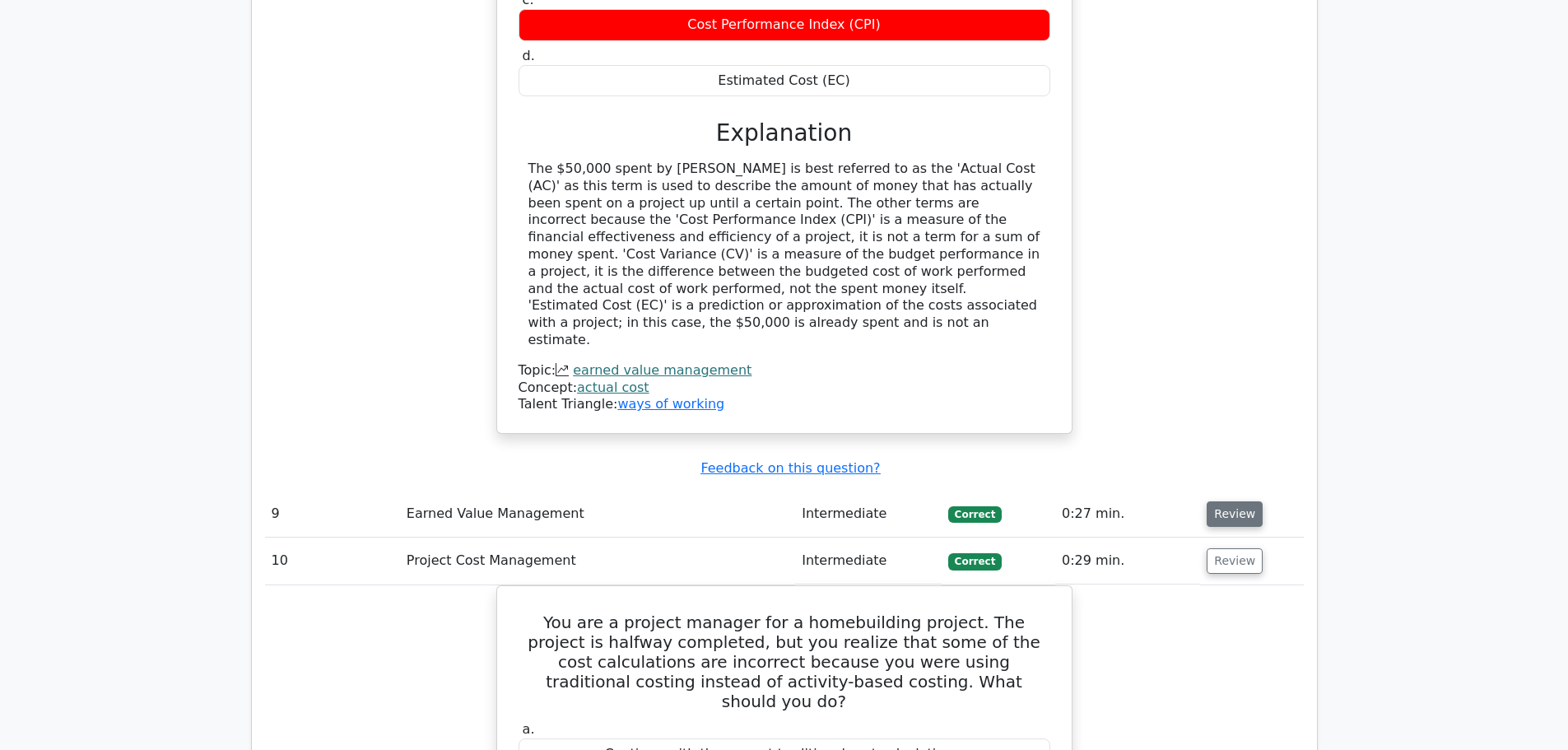
click at [1224, 501] on button "Review" at bounding box center [1235, 514] width 56 height 25
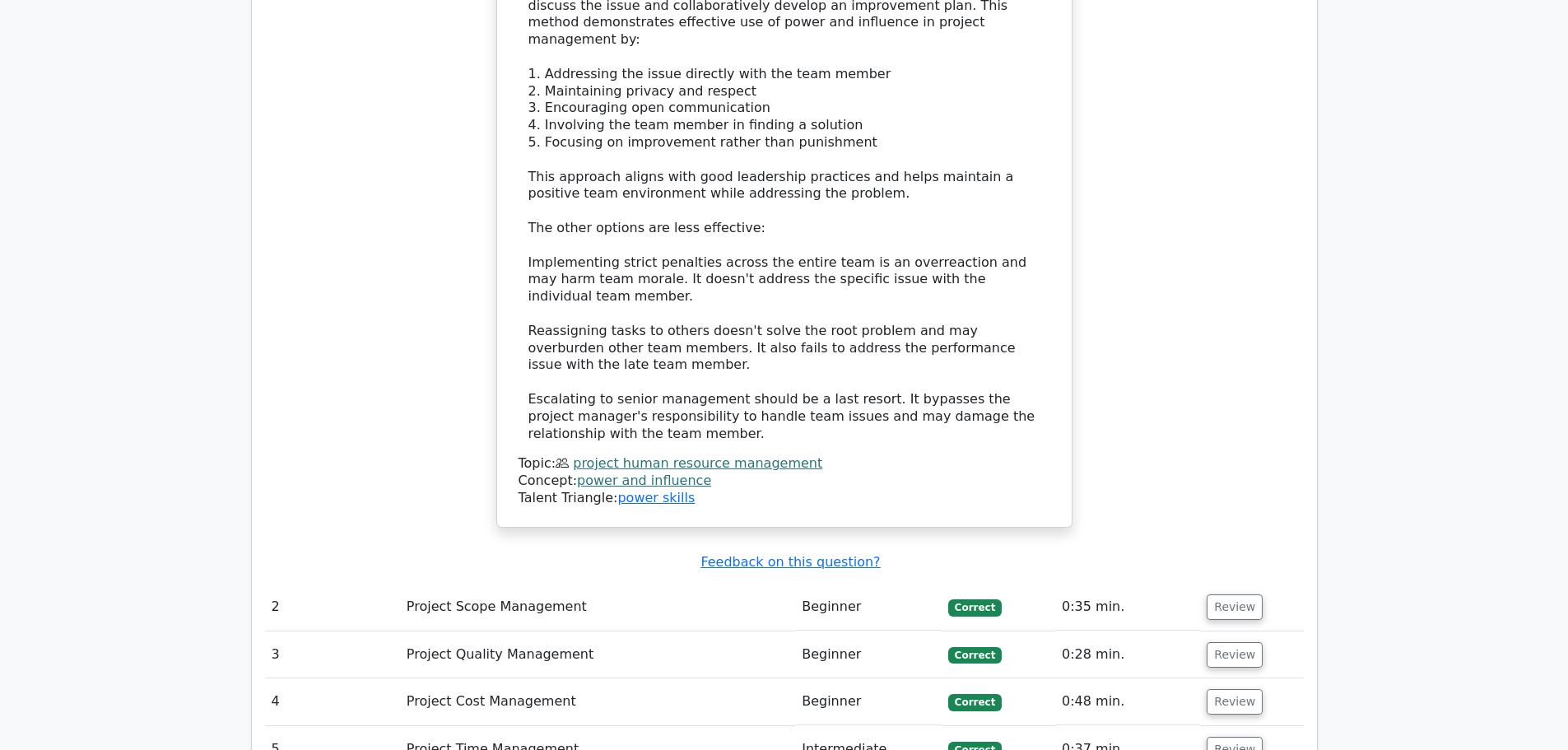
scroll to position [2141, 0]
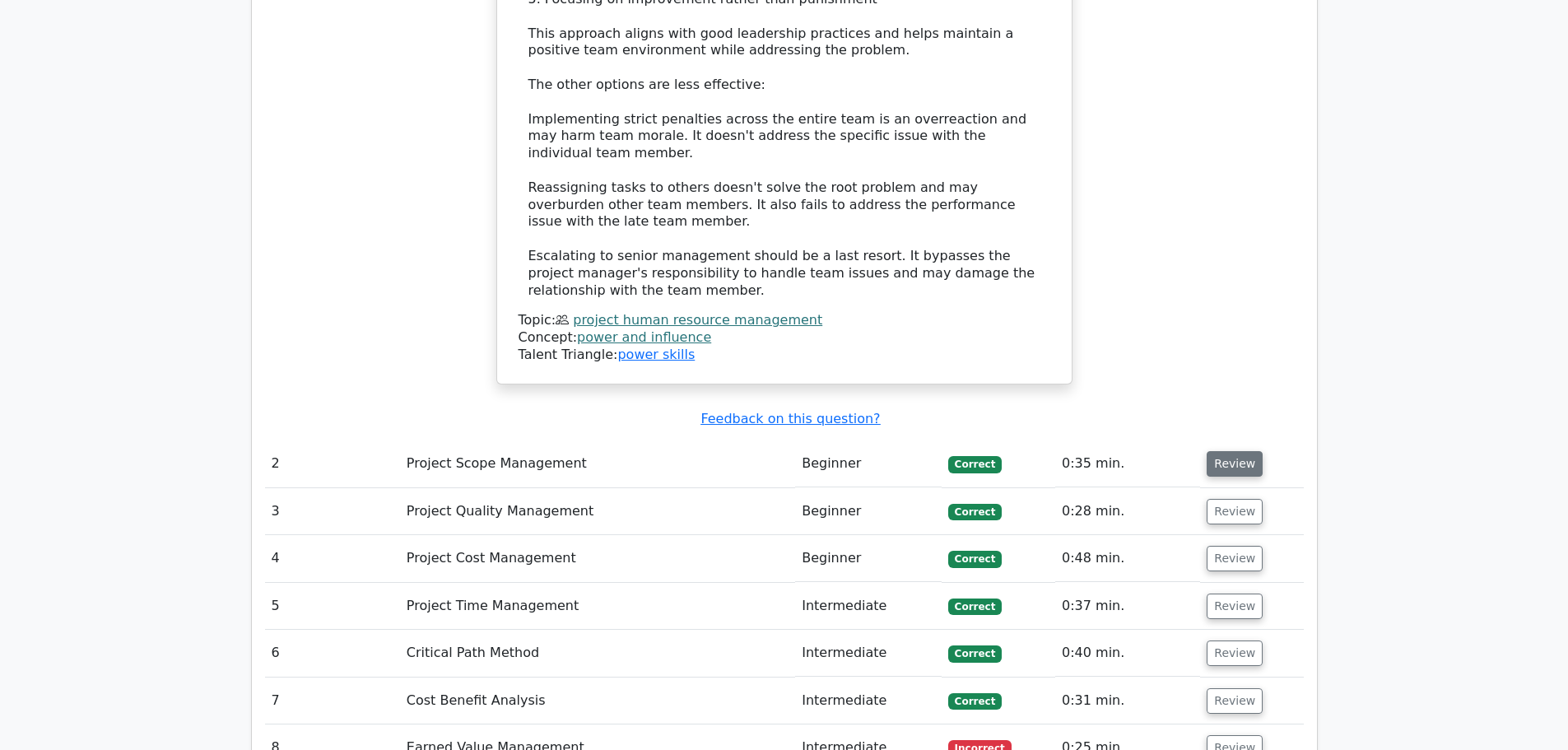
click at [1232, 451] on button "Review" at bounding box center [1235, 464] width 56 height 25
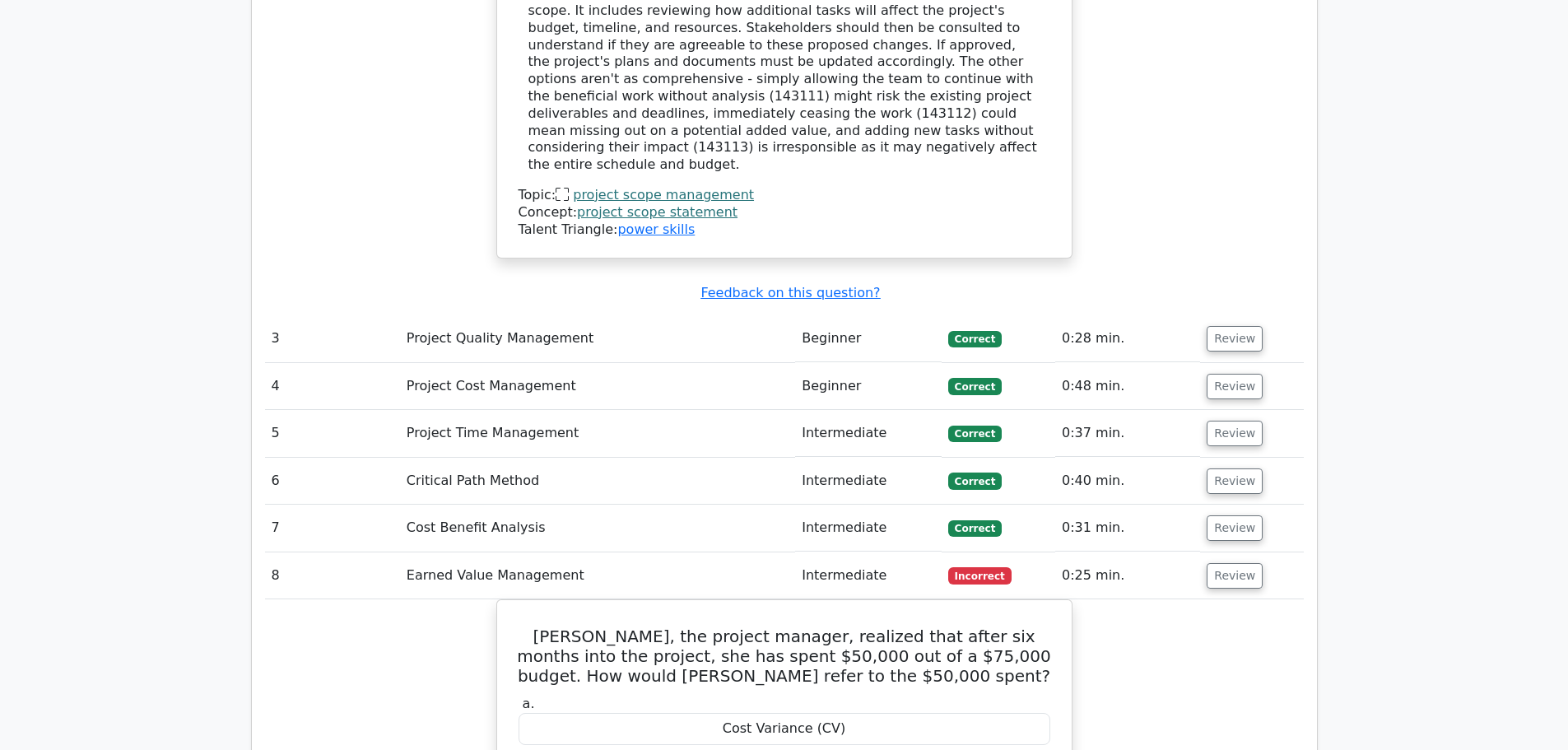
scroll to position [3129, 0]
click at [1215, 326] on button "Review" at bounding box center [1235, 338] width 56 height 25
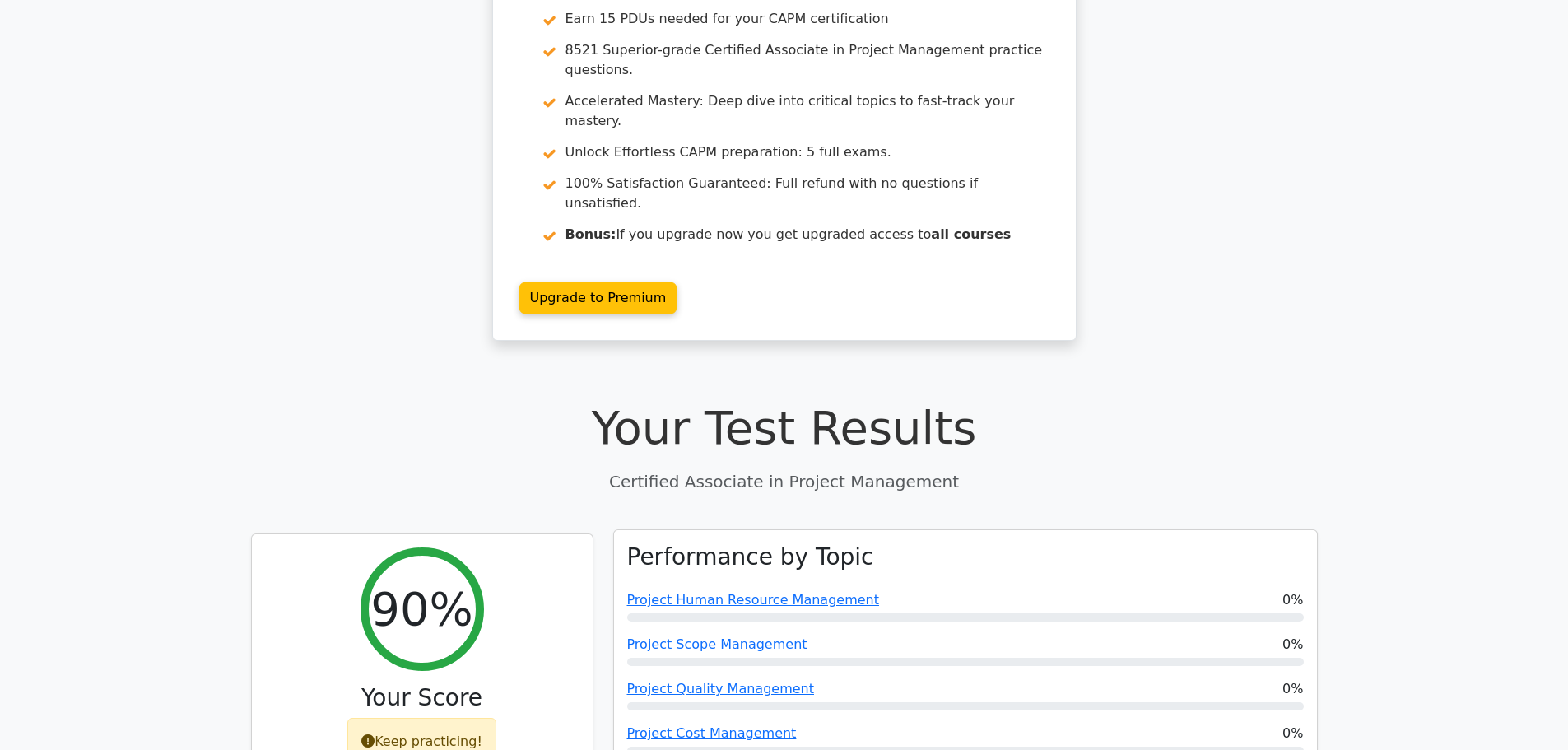
scroll to position [0, 0]
